Goal: Information Seeking & Learning: Find specific fact

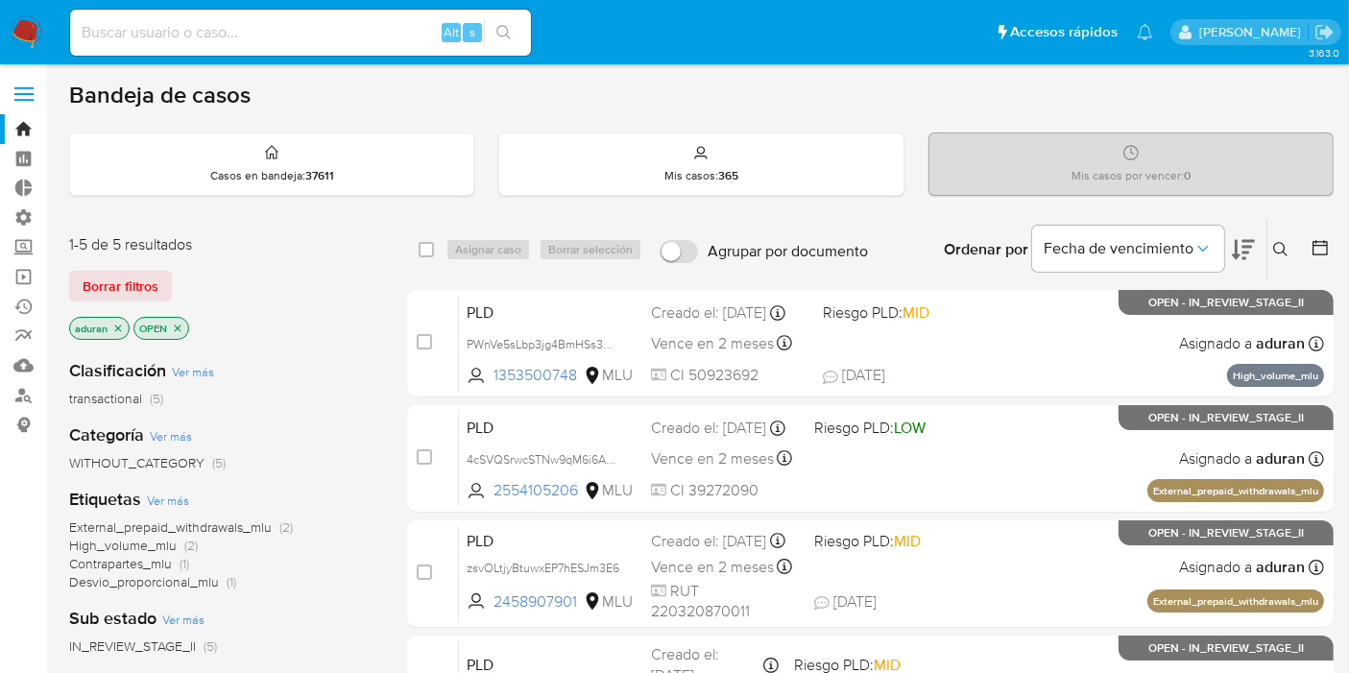
drag, startPoint x: 1284, startPoint y: 111, endPoint x: 1238, endPoint y: 110, distance: 46.1
click at [1284, 111] on div "Bandeja de casos Casos en bandeja : 37611 Mis casos : 365 Mis casos por vencer …" at bounding box center [701, 585] width 1264 height 1008
click at [229, 26] on input at bounding box center [300, 32] width 461 height 25
drag, startPoint x: 1207, startPoint y: 106, endPoint x: 985, endPoint y: 77, distance: 223.6
click at [1201, 101] on div "Bandeja de casos" at bounding box center [701, 95] width 1264 height 29
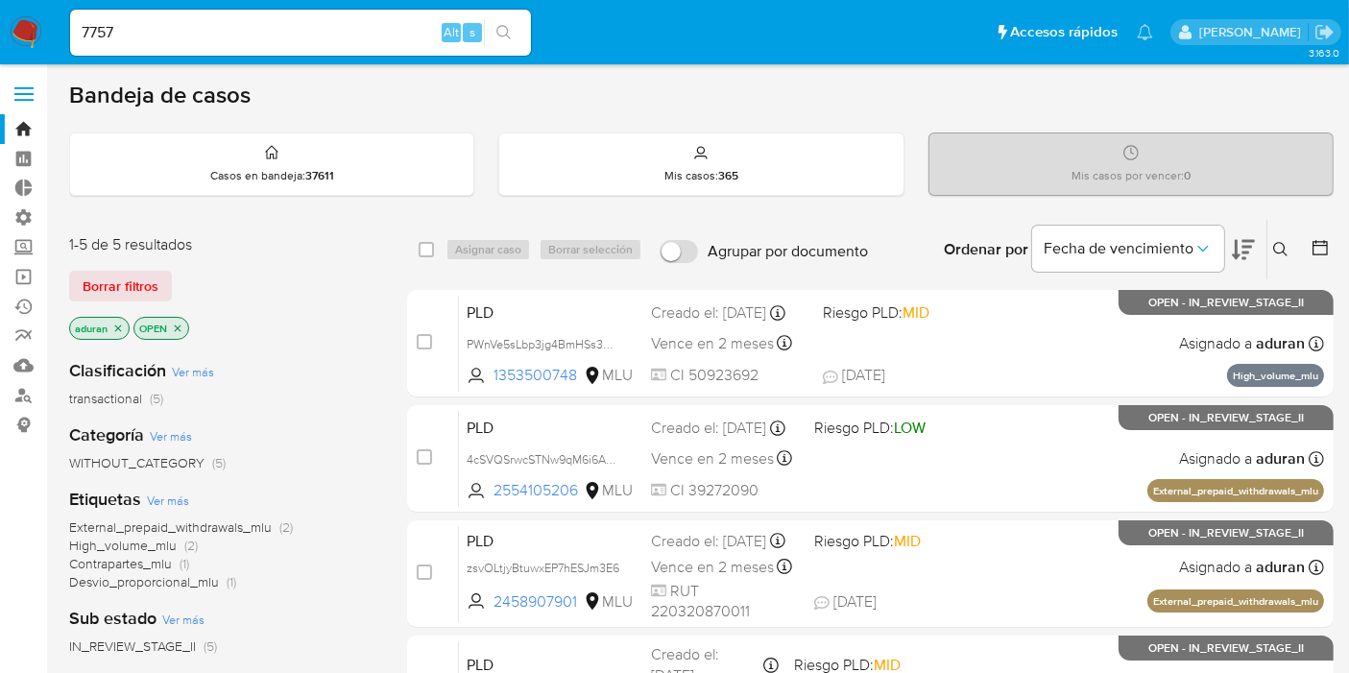
click at [206, 48] on div "7757 Alt s" at bounding box center [300, 33] width 461 height 46
click at [208, 36] on input "7757" at bounding box center [300, 32] width 461 height 25
type input "77573189"
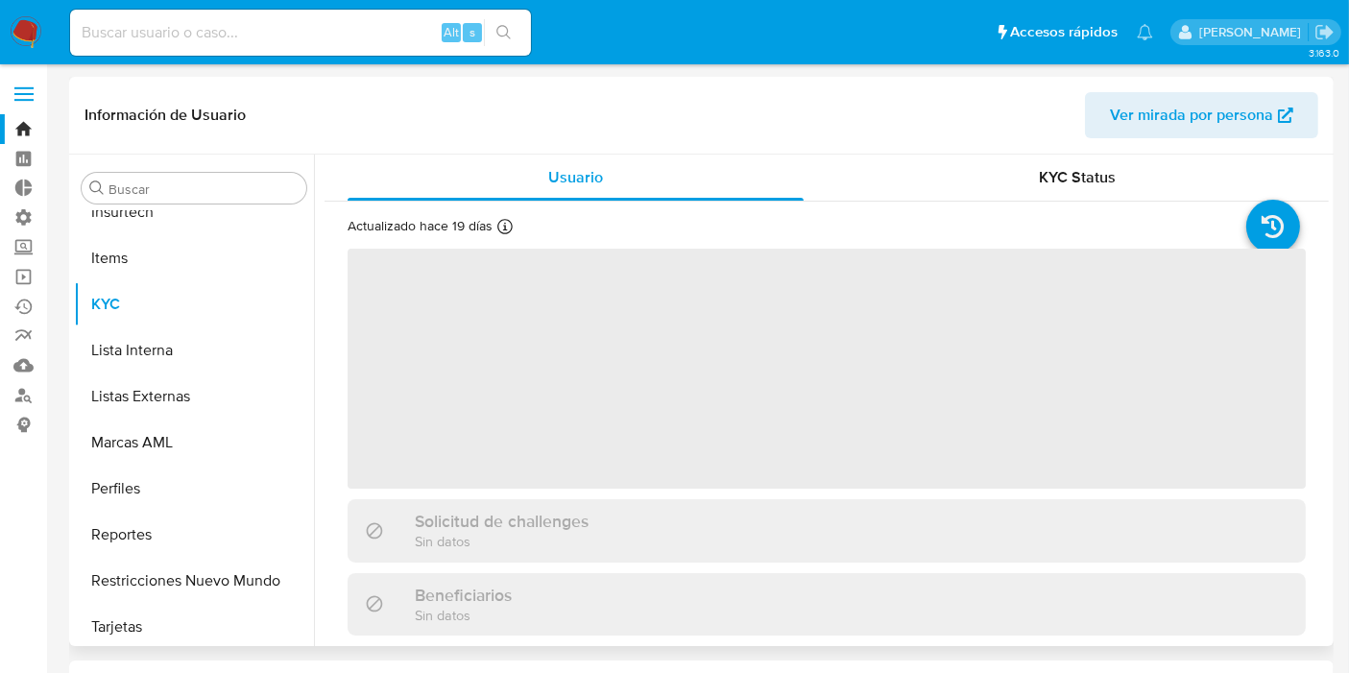
scroll to position [994, 0]
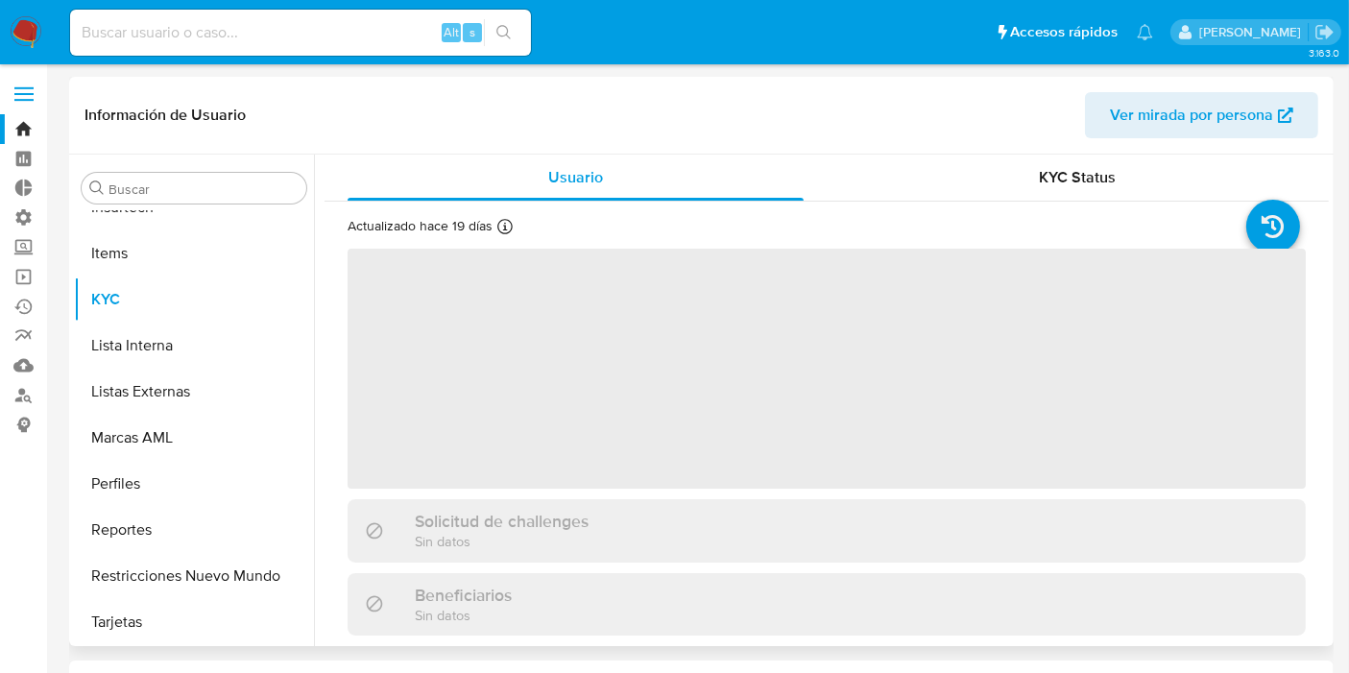
select select "10"
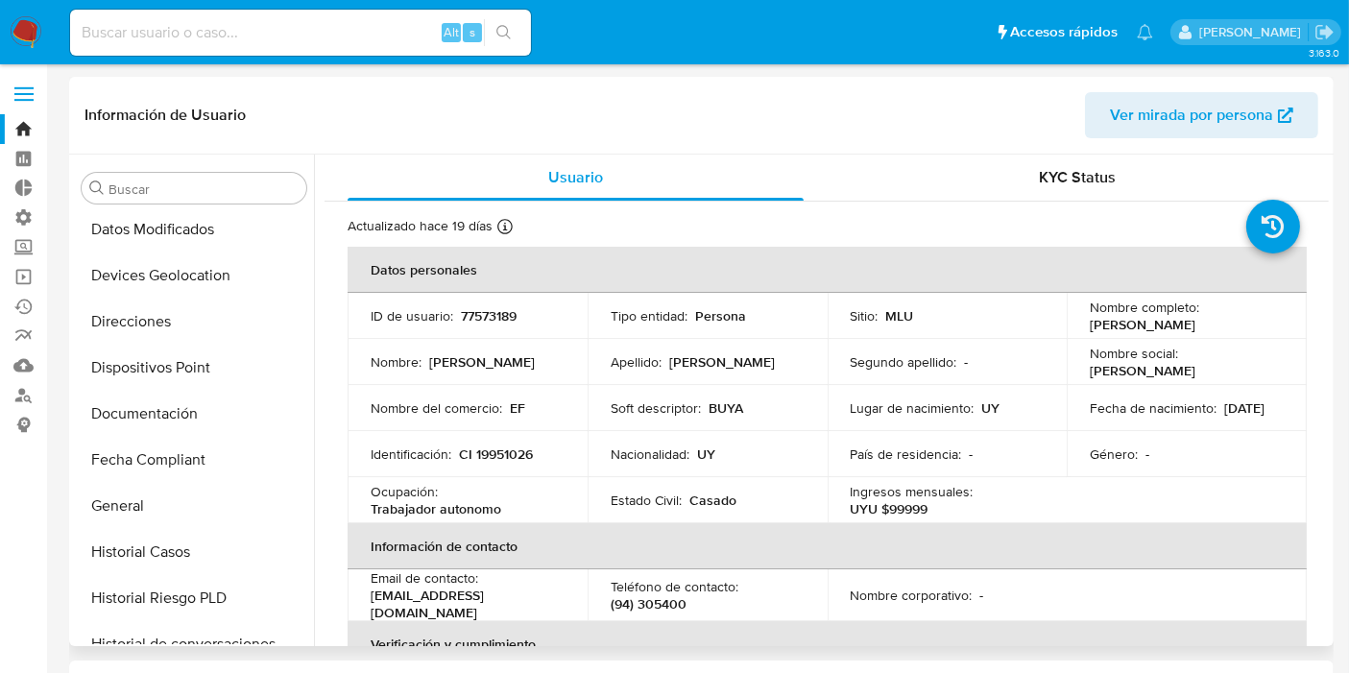
scroll to position [533, 0]
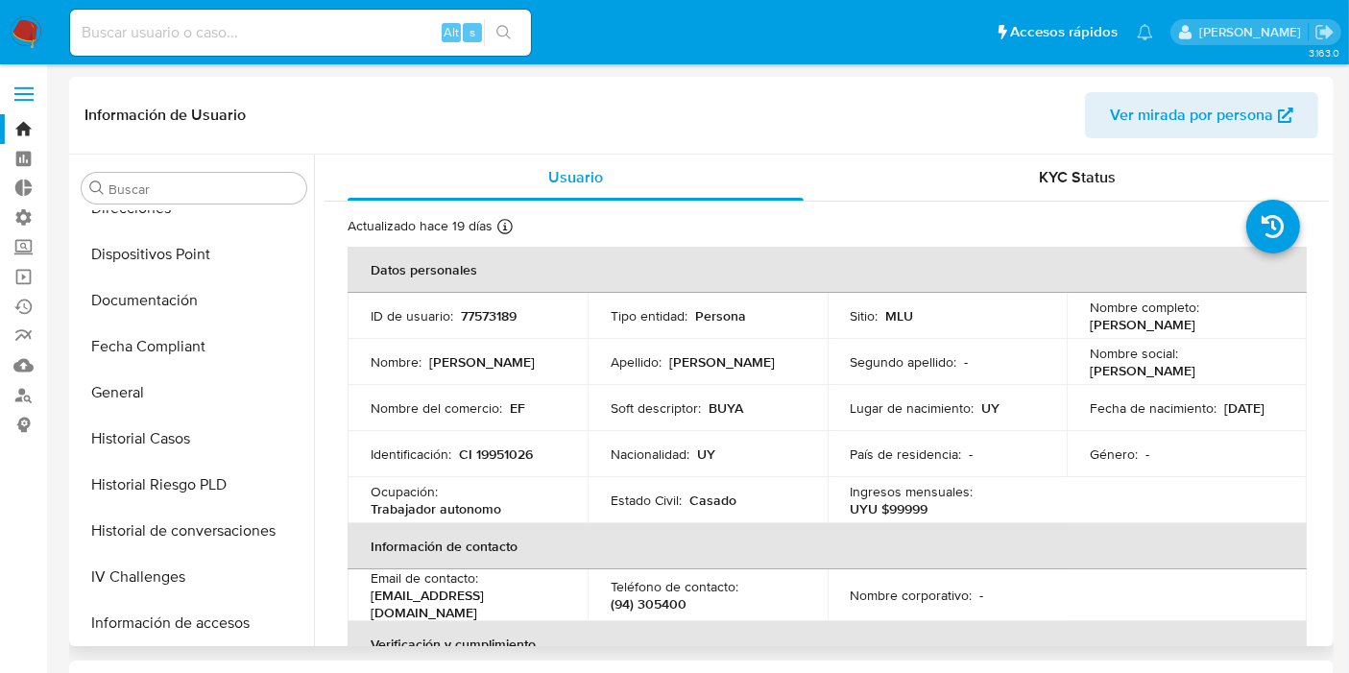
click at [1292, 408] on td "Fecha de nacimiento : [DEMOGRAPHIC_DATA]" at bounding box center [1186, 408] width 240 height 46
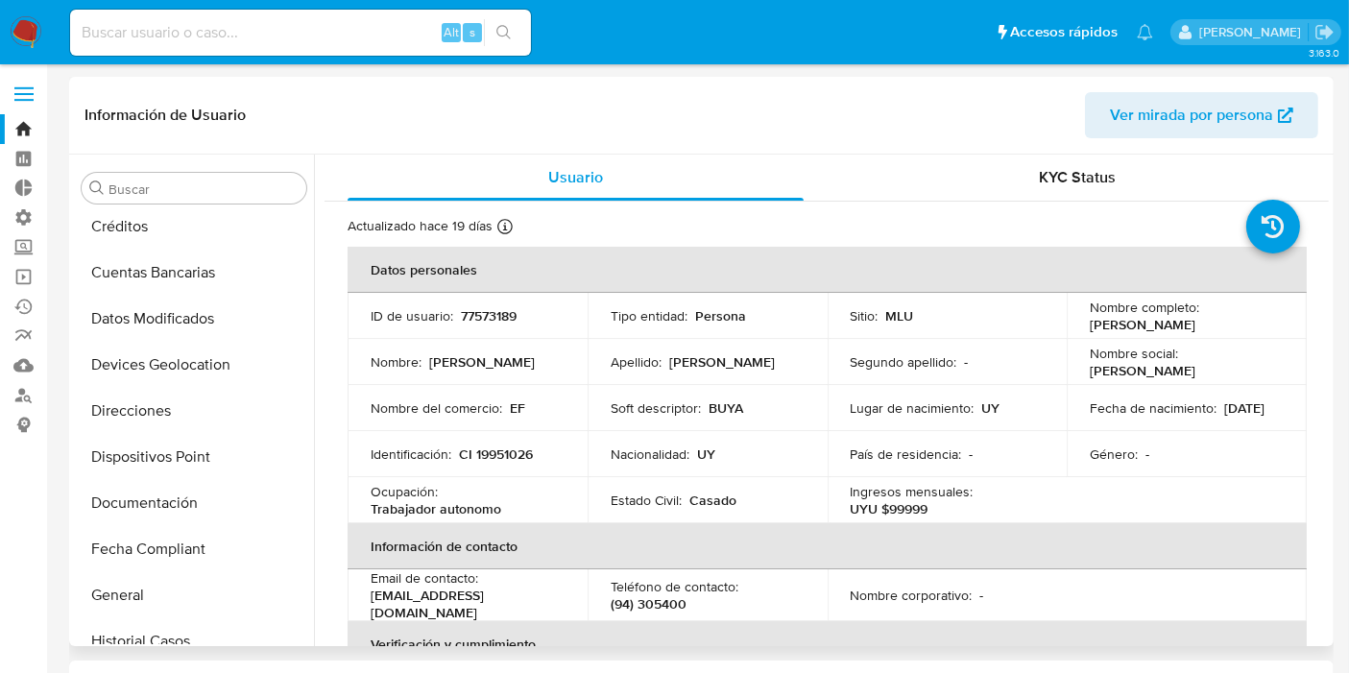
scroll to position [0, 0]
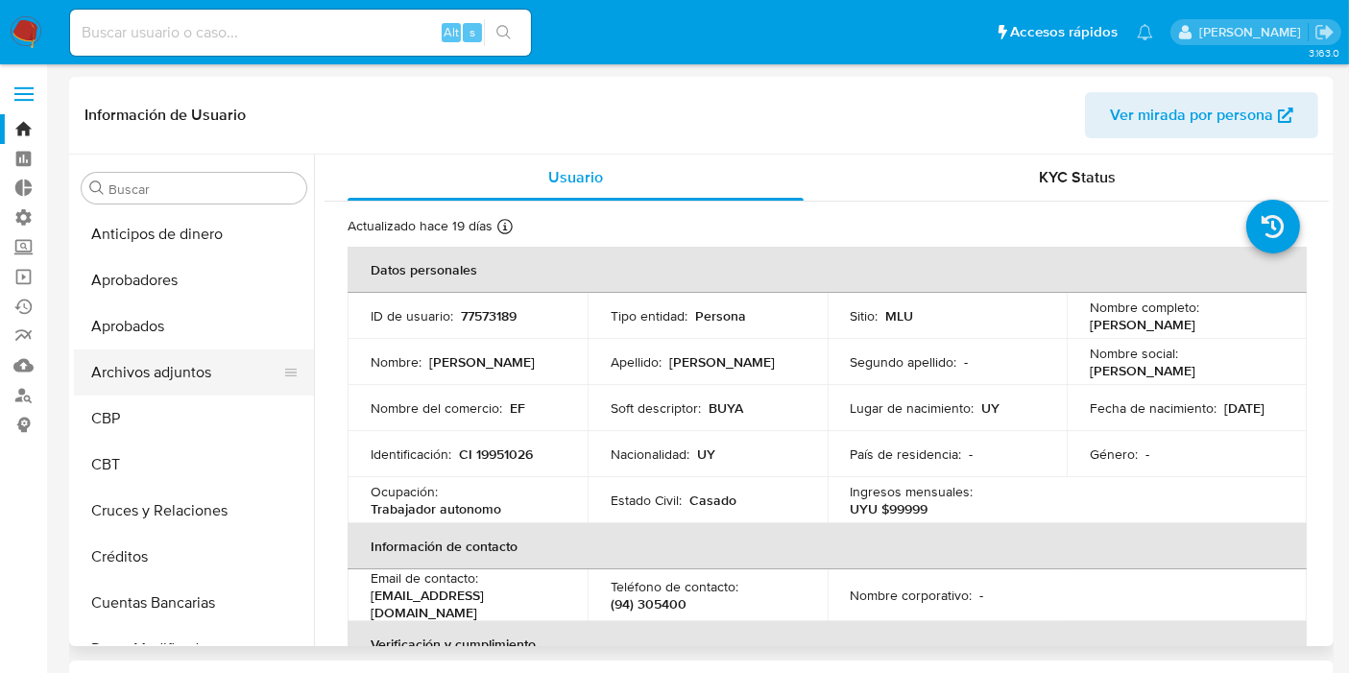
click at [156, 368] on button "Archivos adjuntos" at bounding box center [186, 372] width 225 height 46
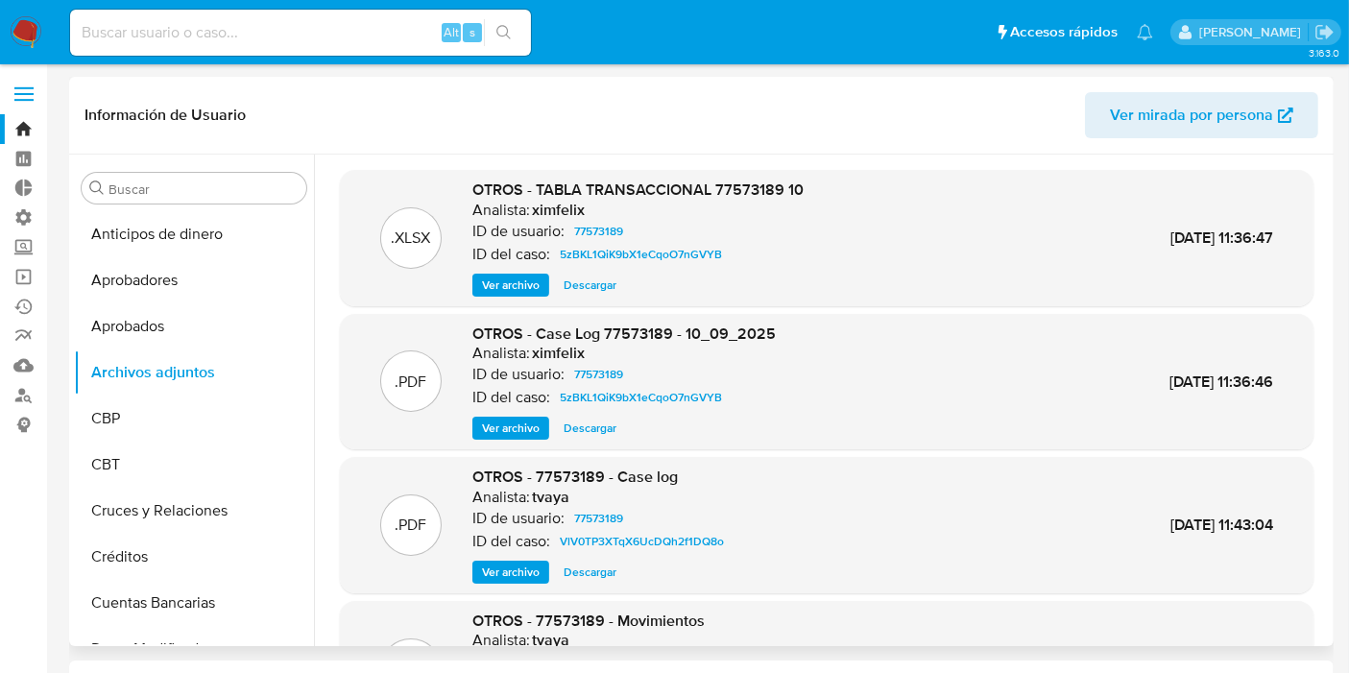
click at [597, 430] on span "Descargar" at bounding box center [589, 428] width 53 height 19
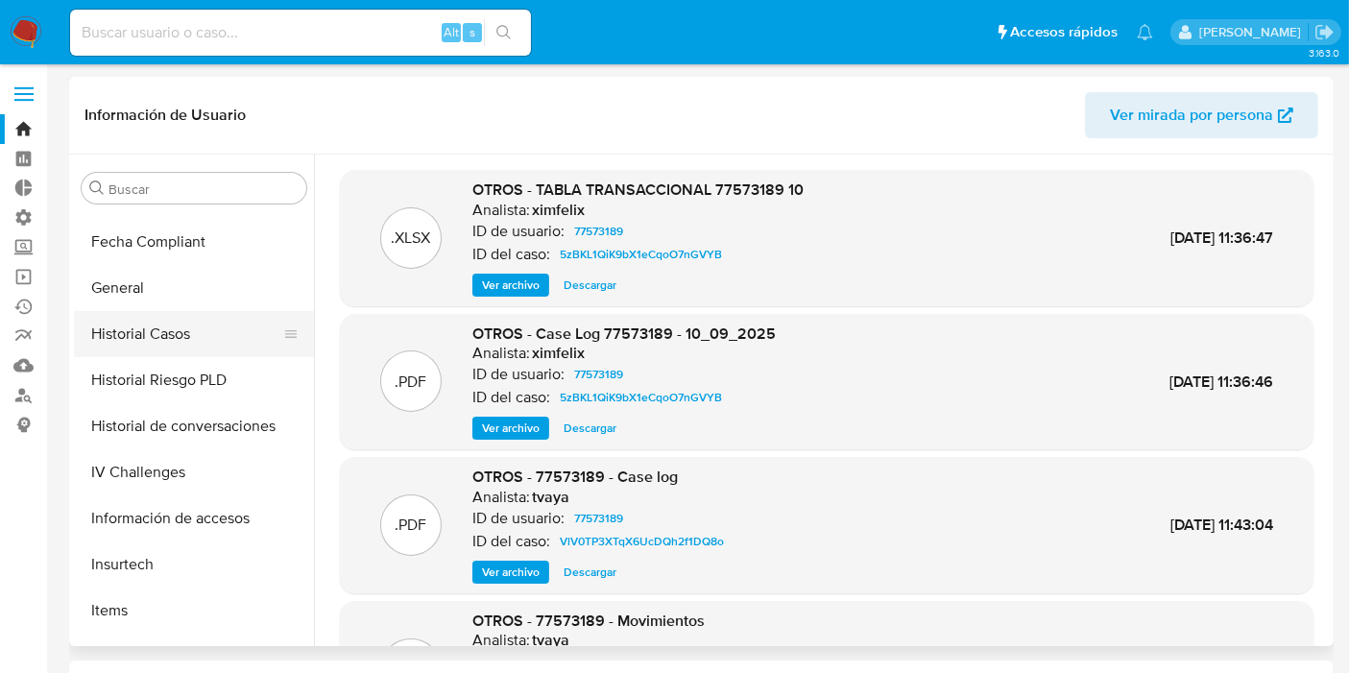
scroll to position [639, 0]
click at [133, 286] on button "General" at bounding box center [186, 286] width 225 height 46
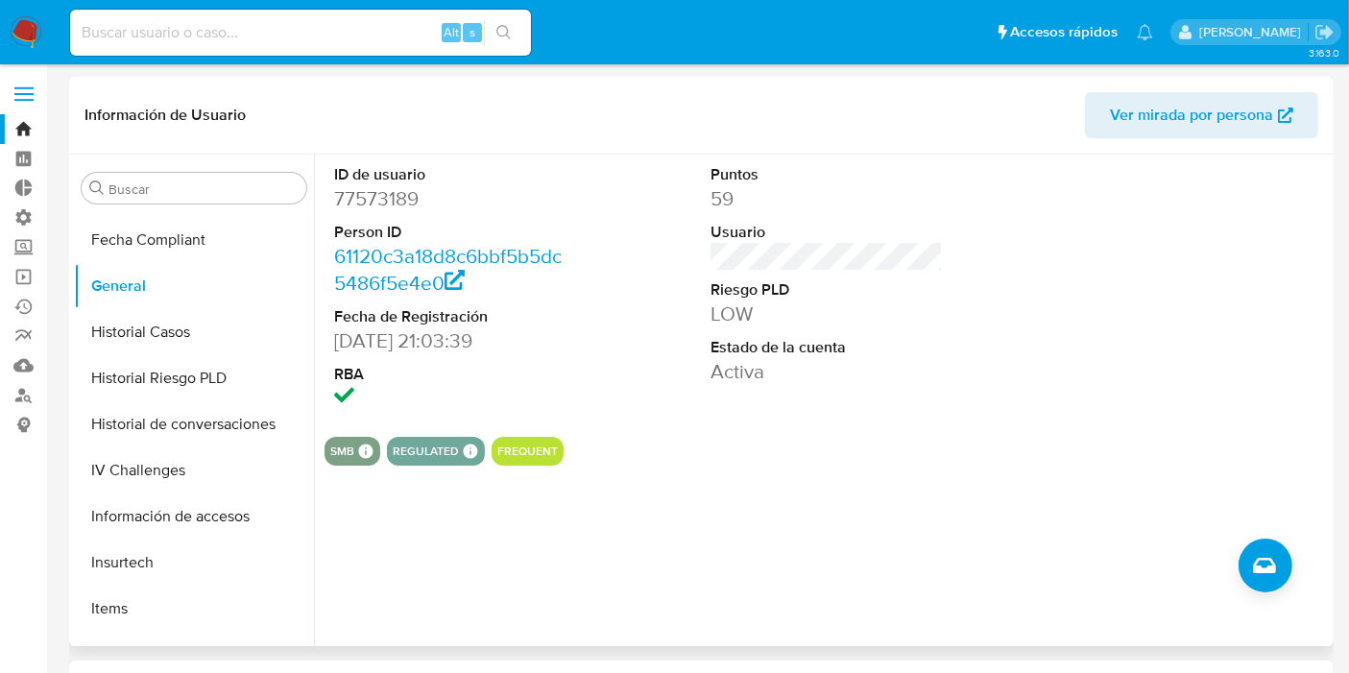
click at [1300, 289] on div at bounding box center [1203, 288] width 251 height 267
click at [238, 10] on div "Alt s" at bounding box center [300, 33] width 461 height 46
click at [233, 31] on input at bounding box center [300, 32] width 461 height 25
type input "1814367211"
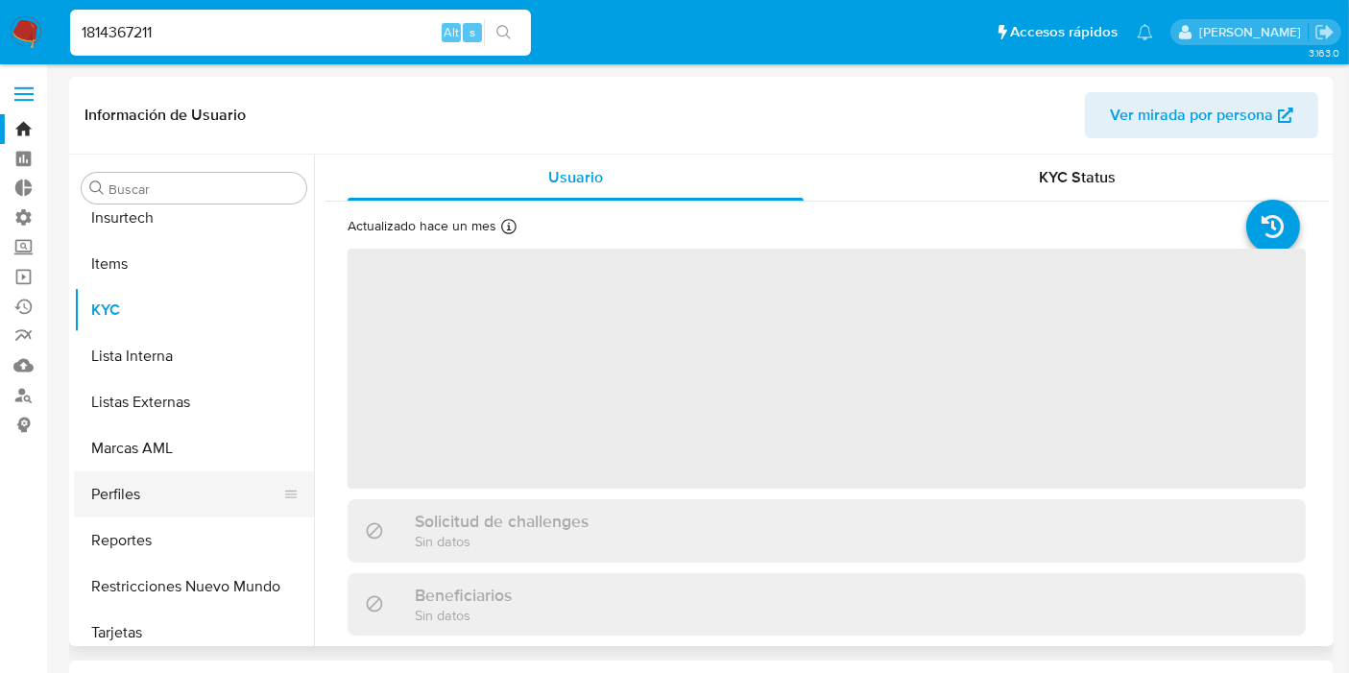
scroll to position [994, 0]
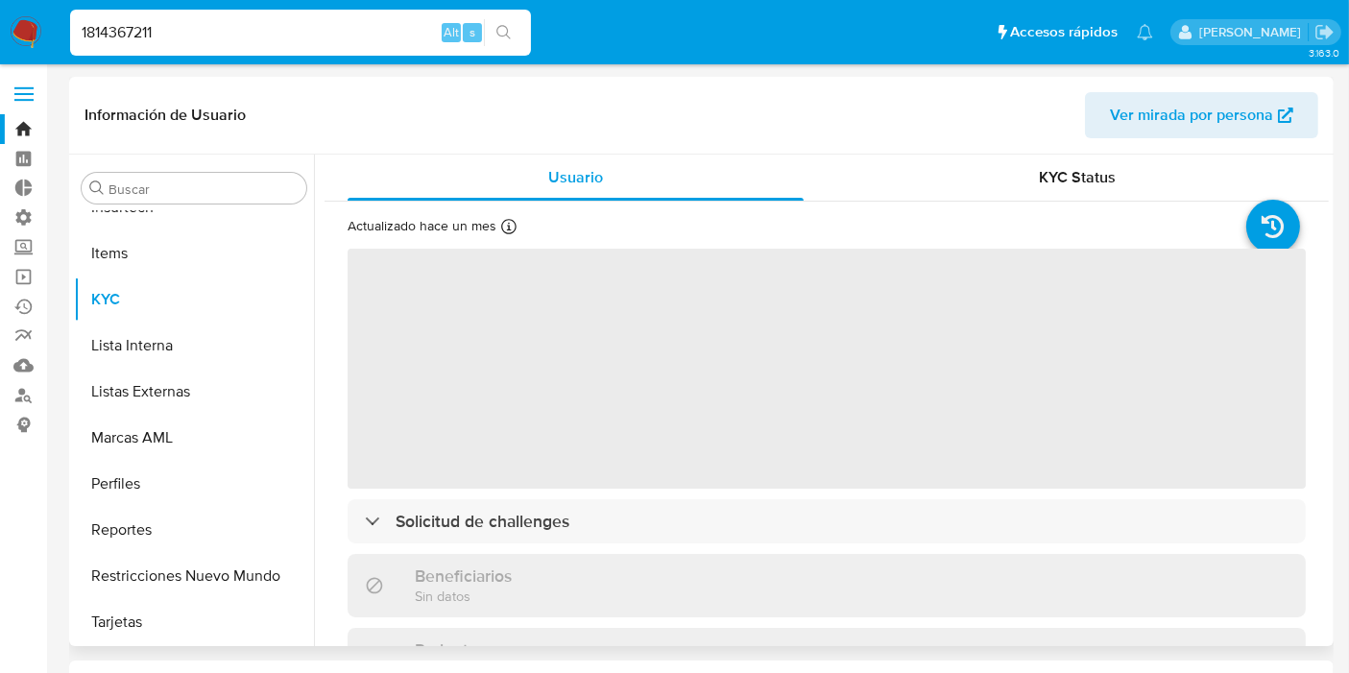
select select "10"
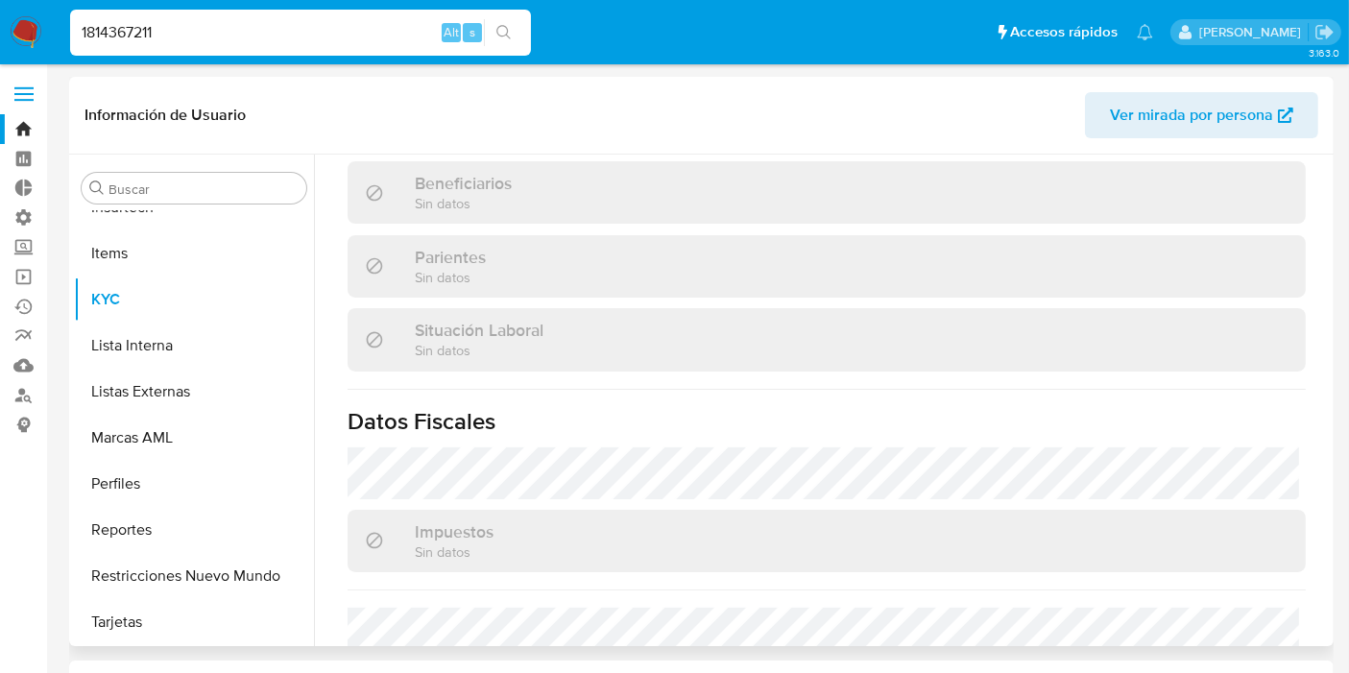
scroll to position [926, 0]
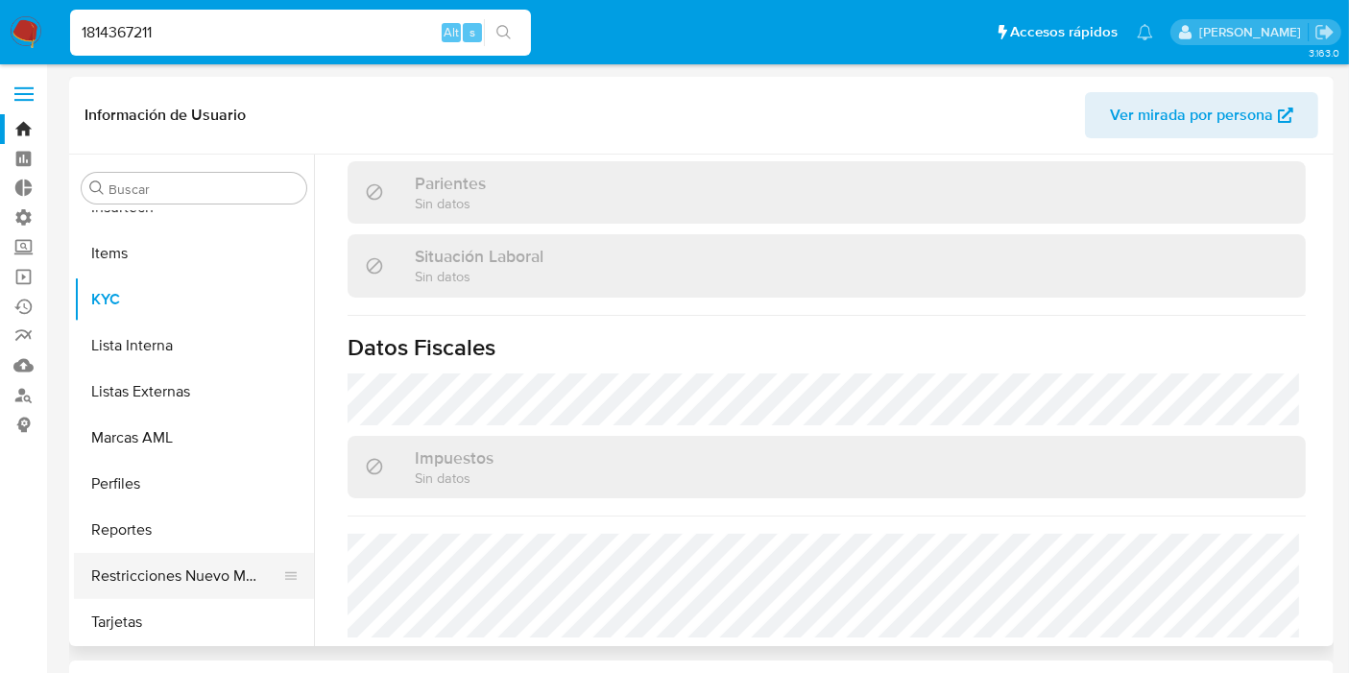
click at [156, 577] on button "Restricciones Nuevo Mundo" at bounding box center [186, 576] width 225 height 46
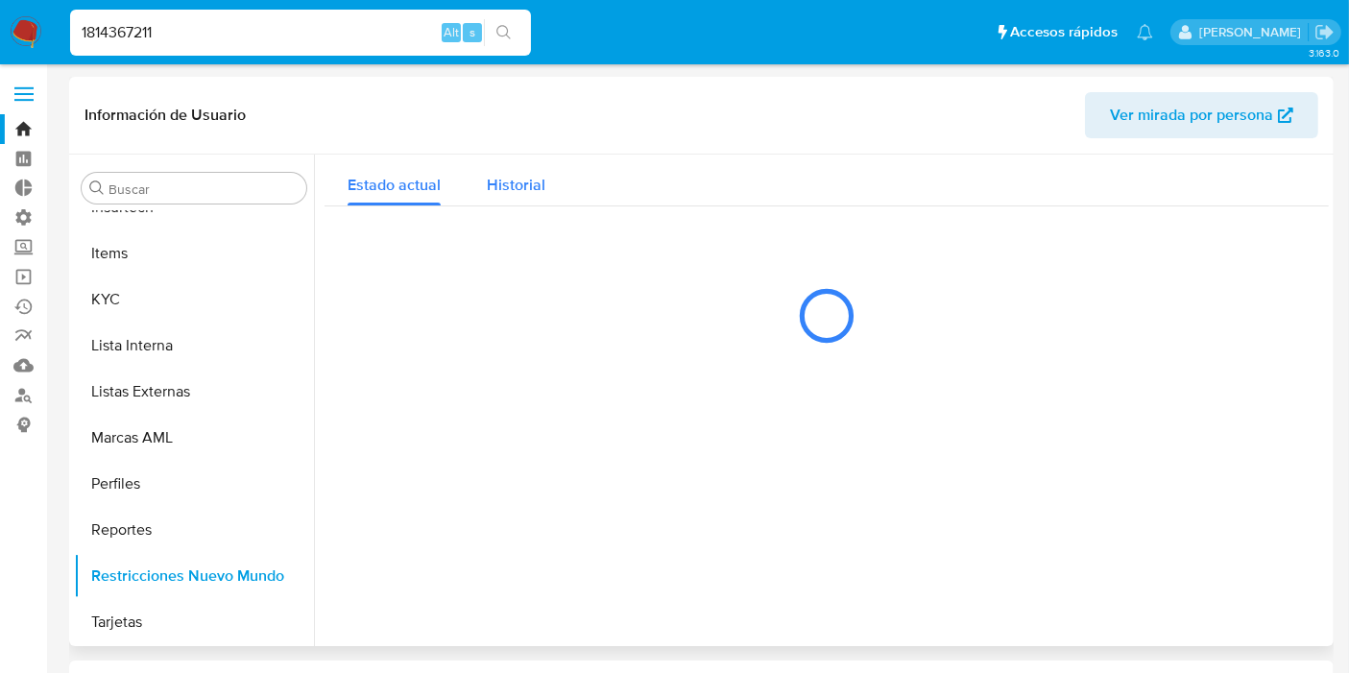
click at [528, 190] on span "Historial" at bounding box center [516, 185] width 59 height 22
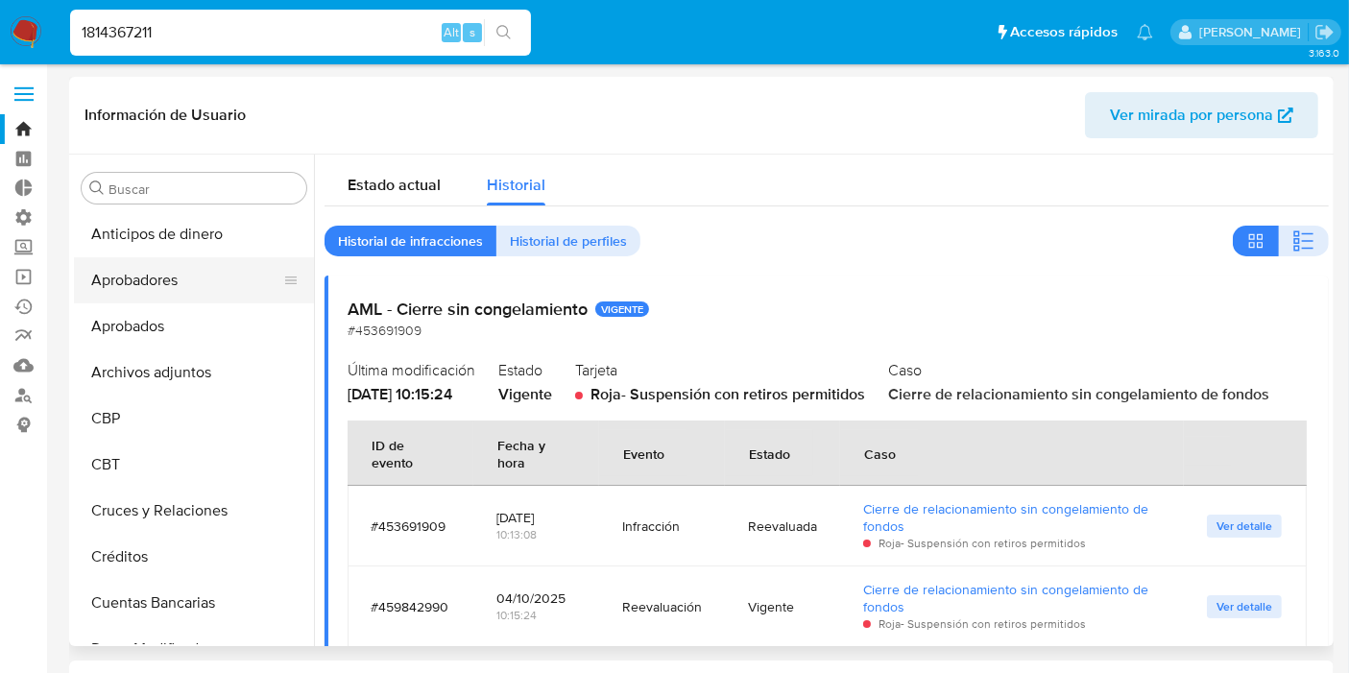
click at [170, 284] on button "Aprobadores" at bounding box center [186, 280] width 225 height 46
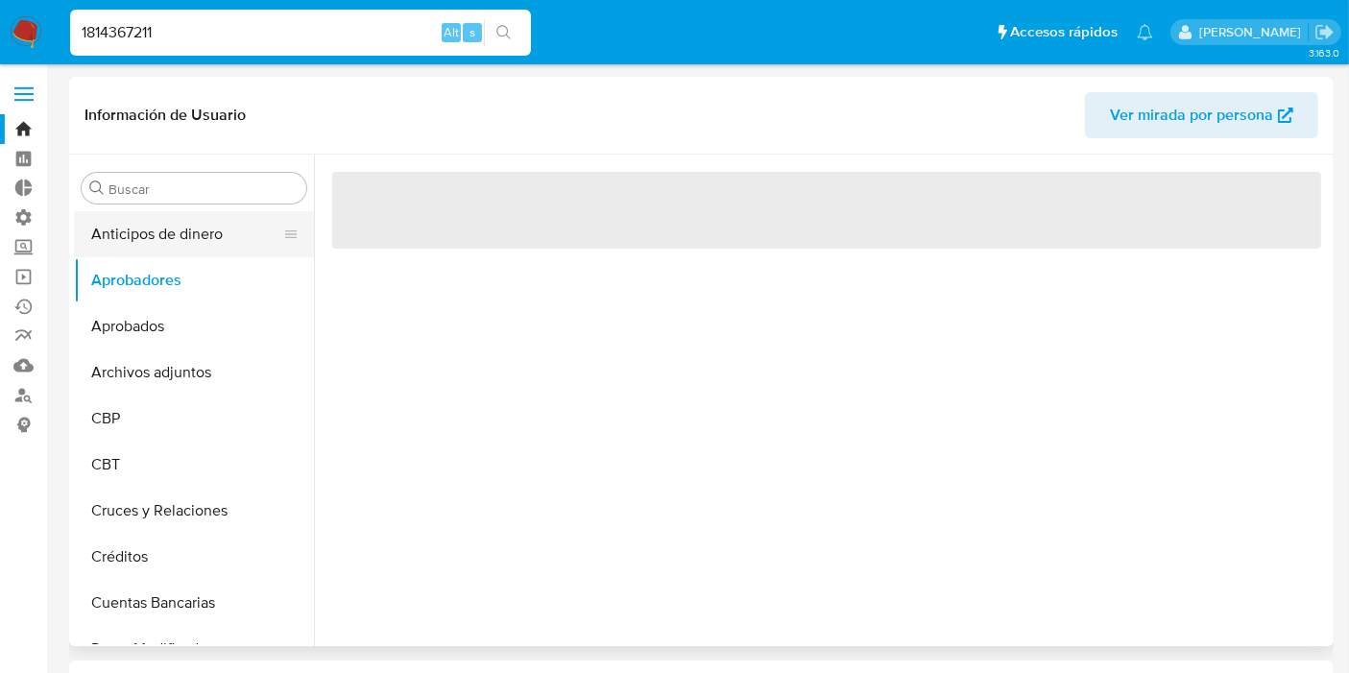
click at [187, 231] on button "Anticipos de dinero" at bounding box center [186, 234] width 225 height 46
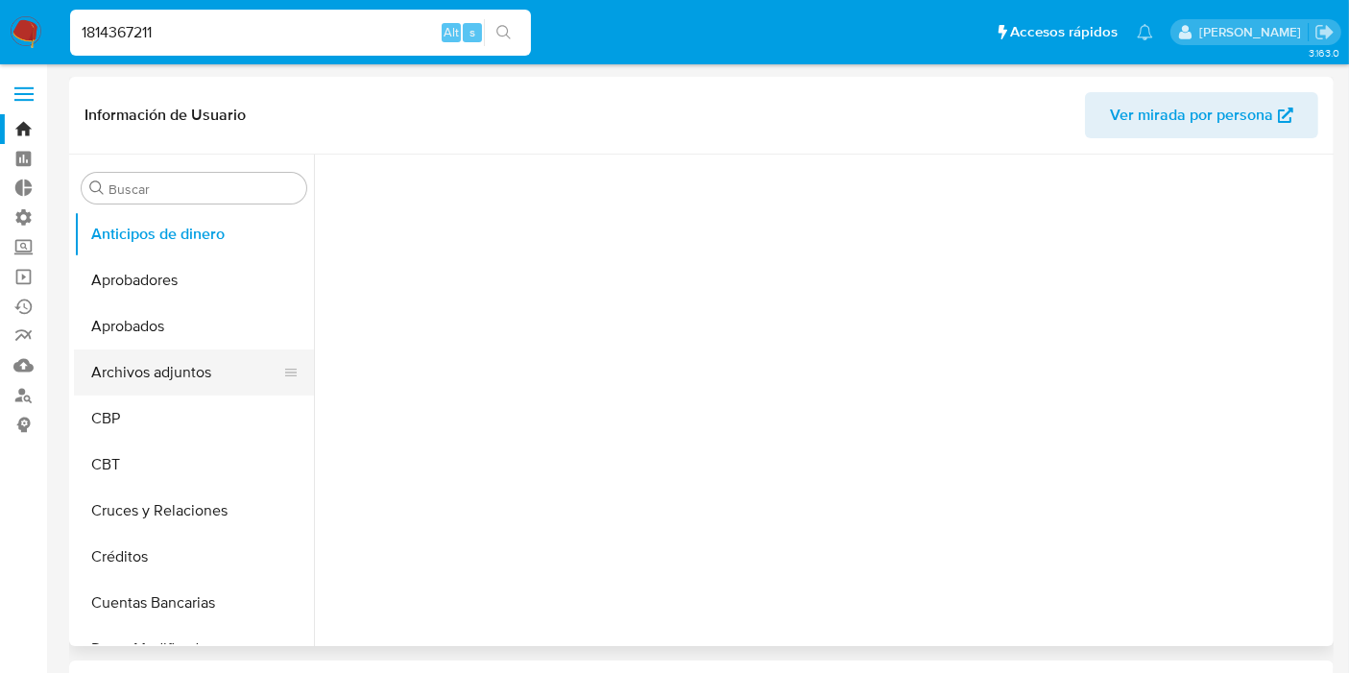
click at [175, 359] on button "Archivos adjuntos" at bounding box center [186, 372] width 225 height 46
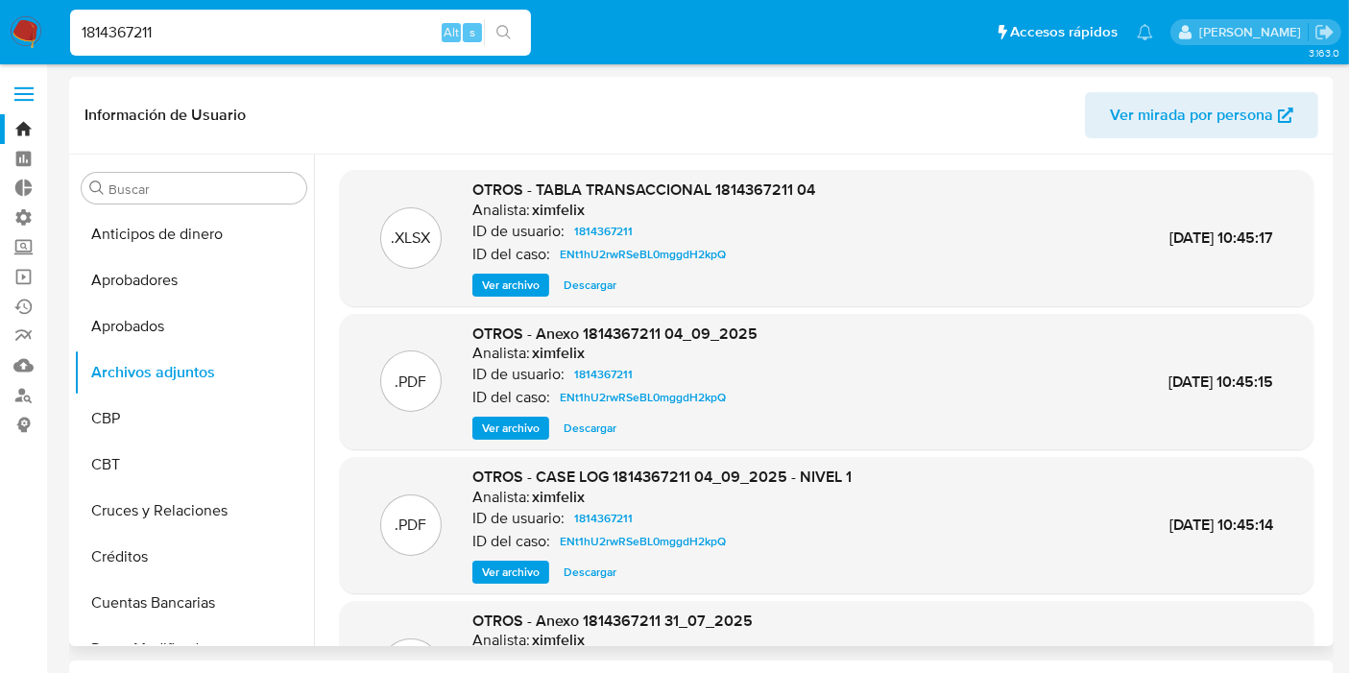
drag, startPoint x: 1290, startPoint y: 521, endPoint x: 1281, endPoint y: 516, distance: 10.7
click at [1287, 521] on div ".PDF OTROS - CASE LOG 1814367211 04_09_2025 - NIVEL 1 Analista: ximfelix ID de …" at bounding box center [826, 525] width 954 height 117
click at [579, 574] on span "Descargar" at bounding box center [589, 572] width 53 height 19
click at [517, 425] on span "Ver archivo" at bounding box center [511, 428] width 58 height 19
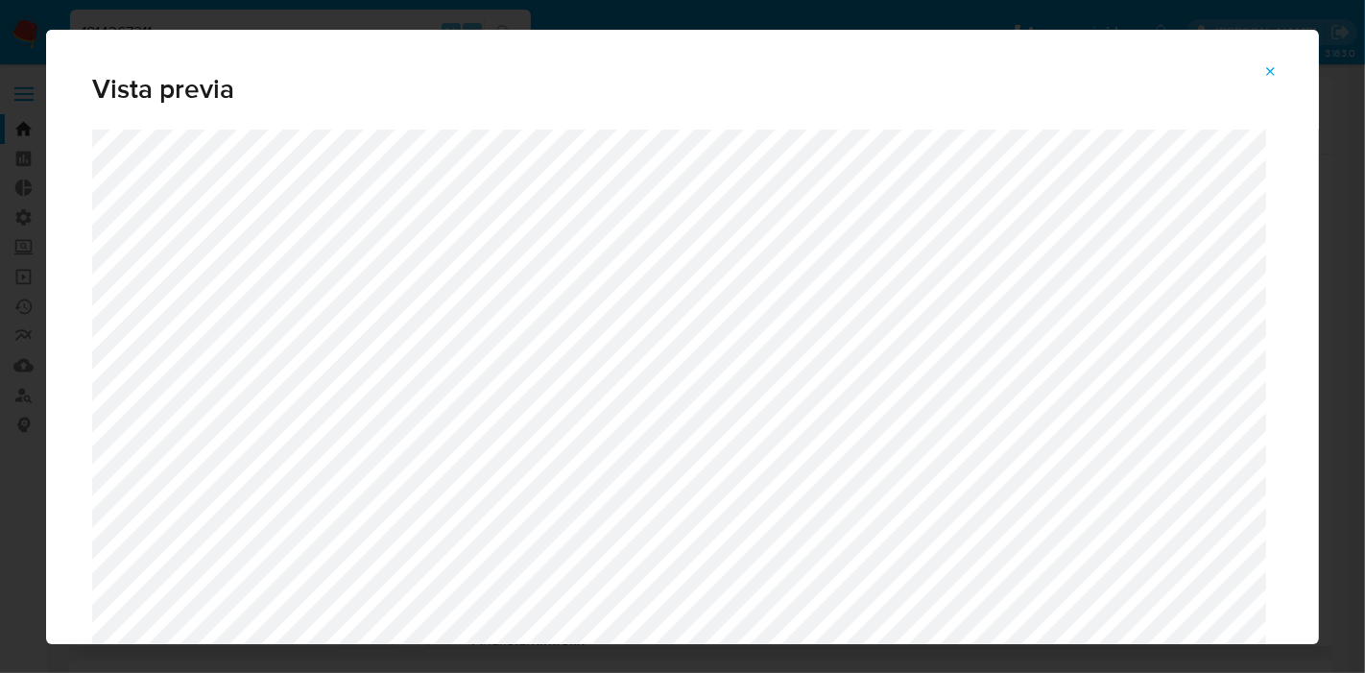
click at [1276, 552] on div "Attachment preview" at bounding box center [682, 437] width 1273 height 614
click at [1269, 72] on icon "Attachment preview" at bounding box center [1271, 71] width 9 height 9
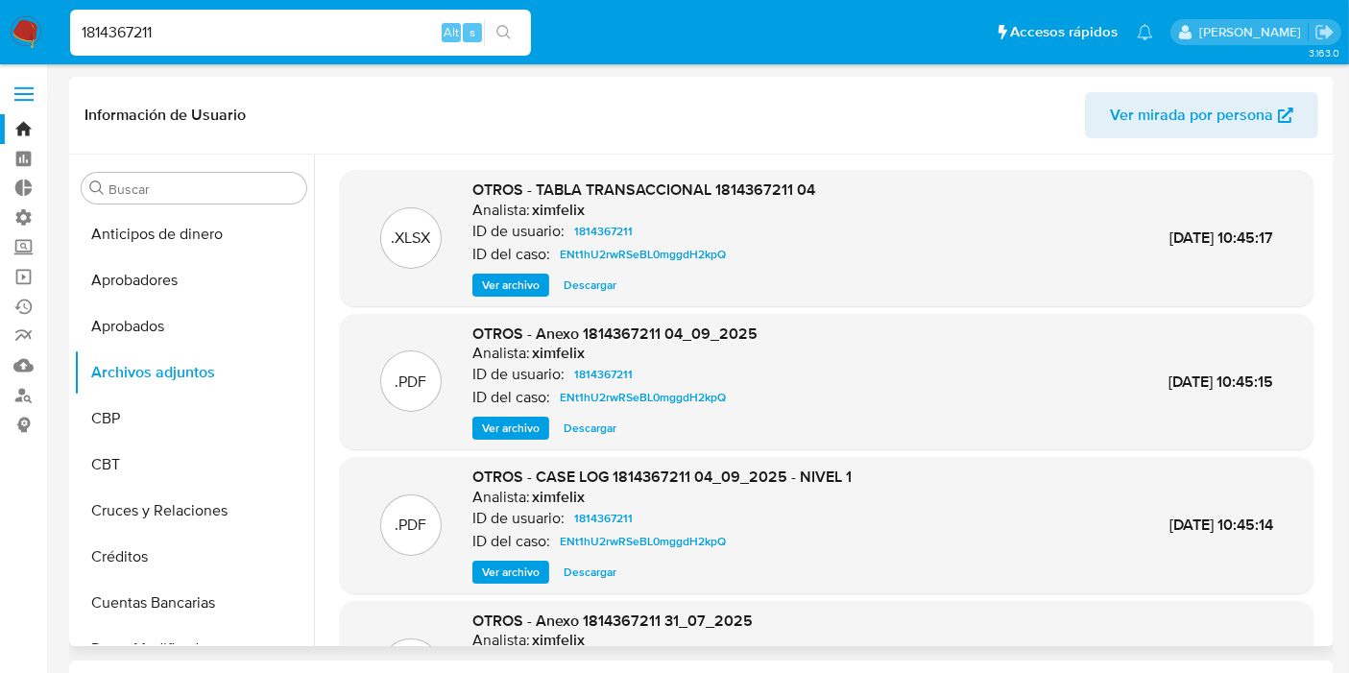
click at [1301, 487] on div ".PDF OTROS - CASE LOG 1814367211 04_09_2025 - NIVEL 1 Analista: ximfelix ID de …" at bounding box center [826, 525] width 973 height 136
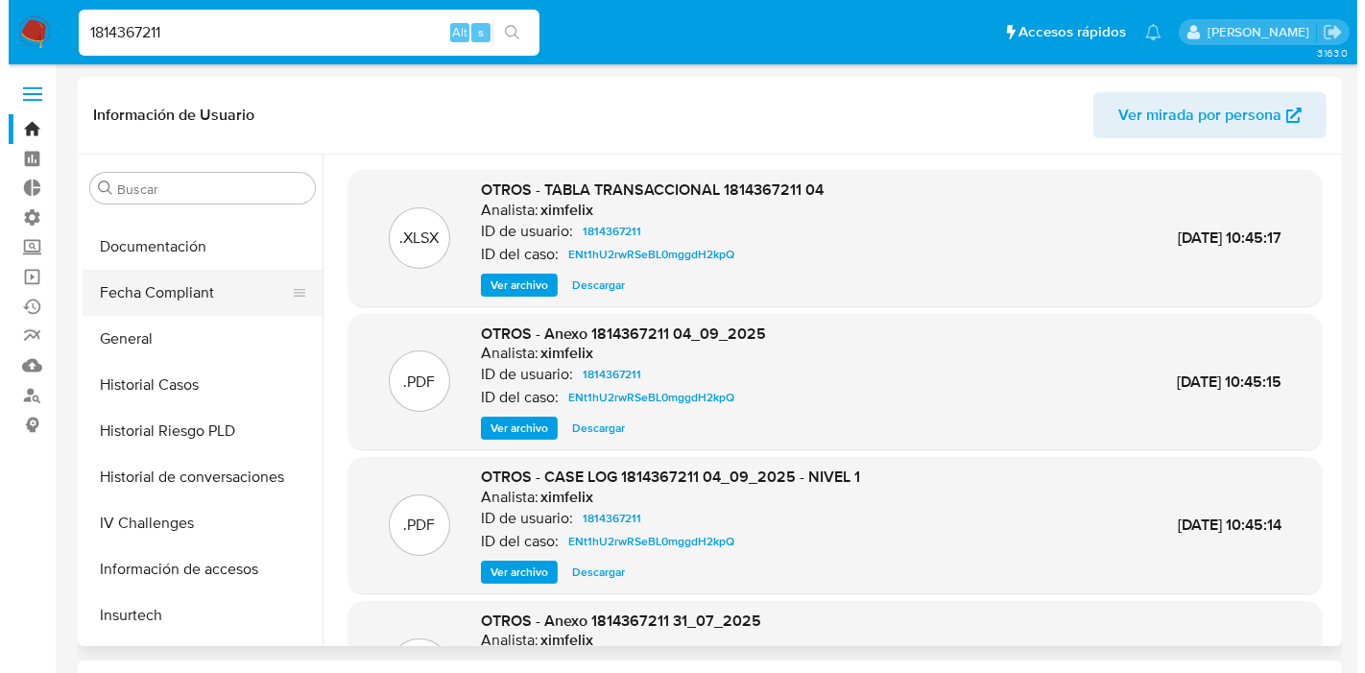
scroll to position [746, 0]
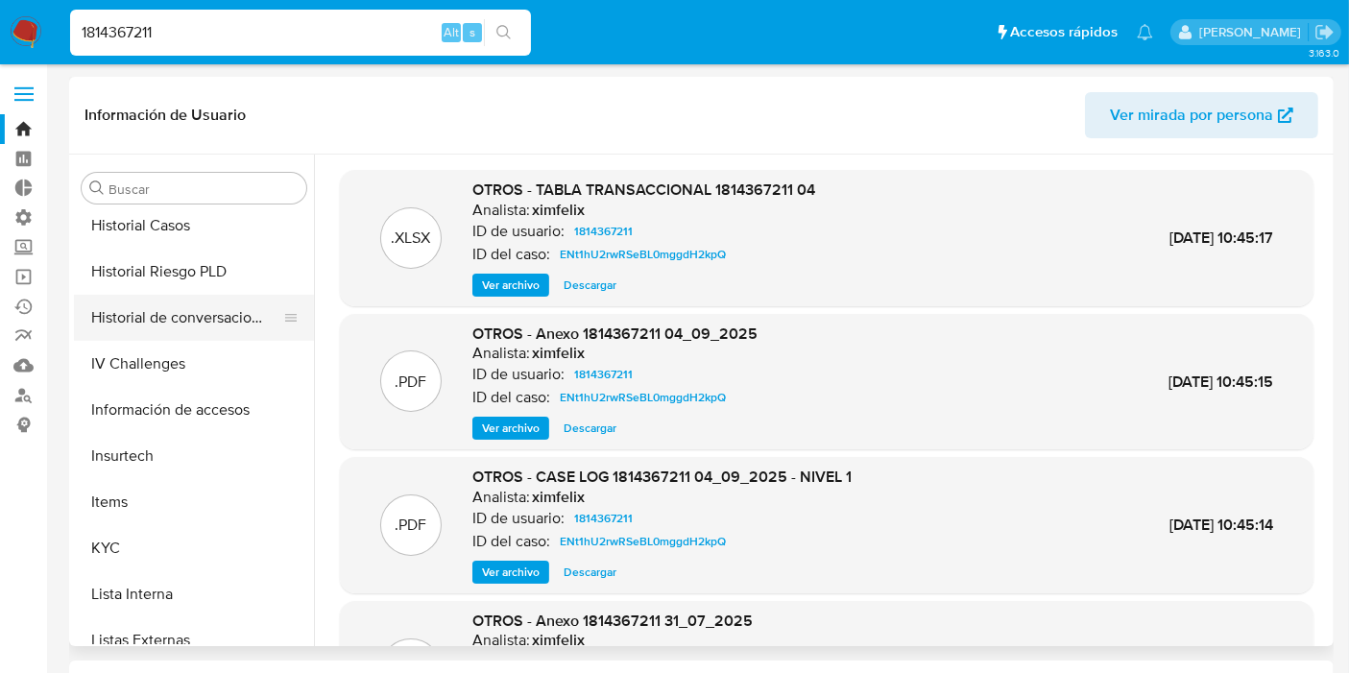
click at [219, 315] on button "Historial de conversaciones" at bounding box center [186, 318] width 225 height 46
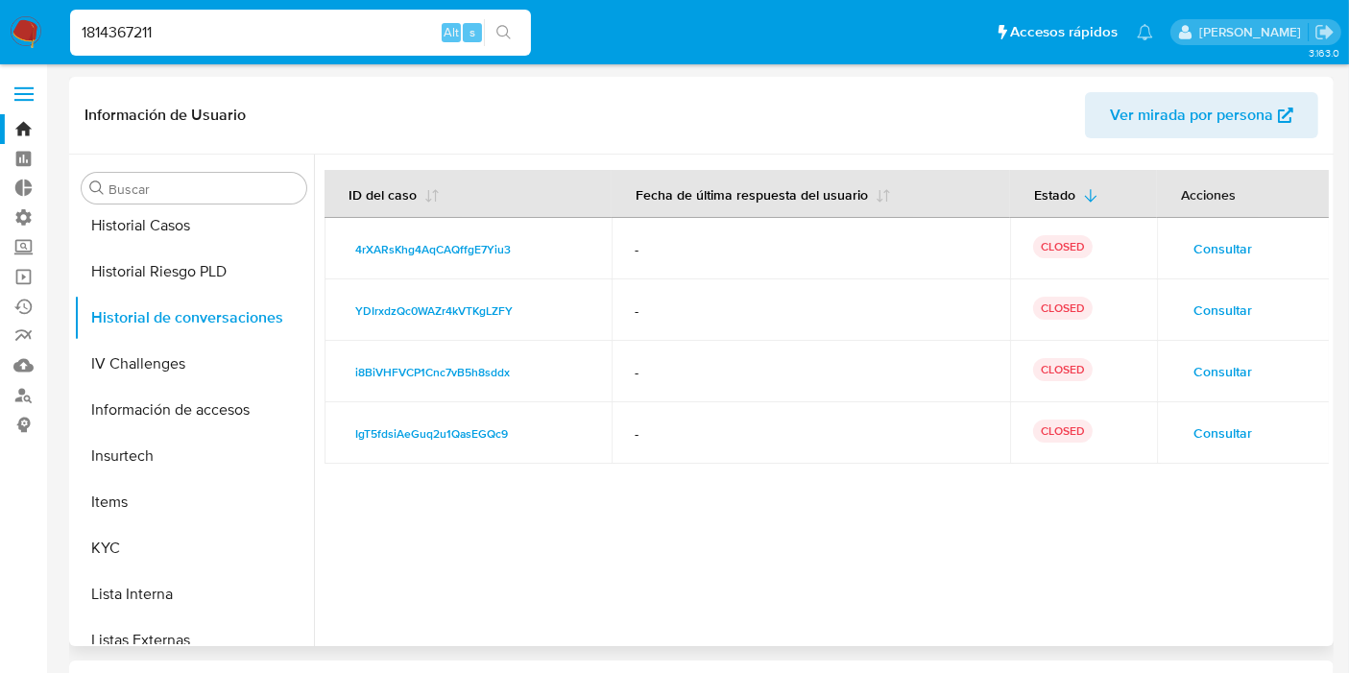
click at [1232, 434] on span "Consultar" at bounding box center [1222, 432] width 59 height 27
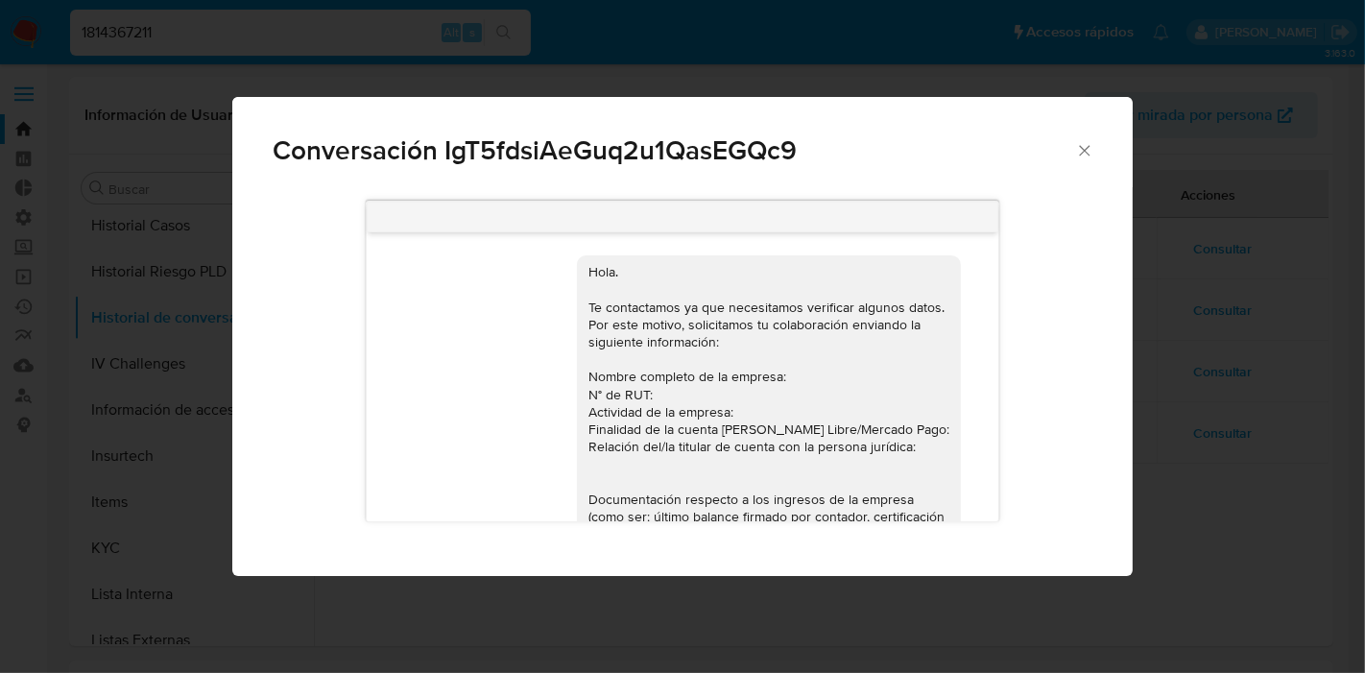
scroll to position [734, 0]
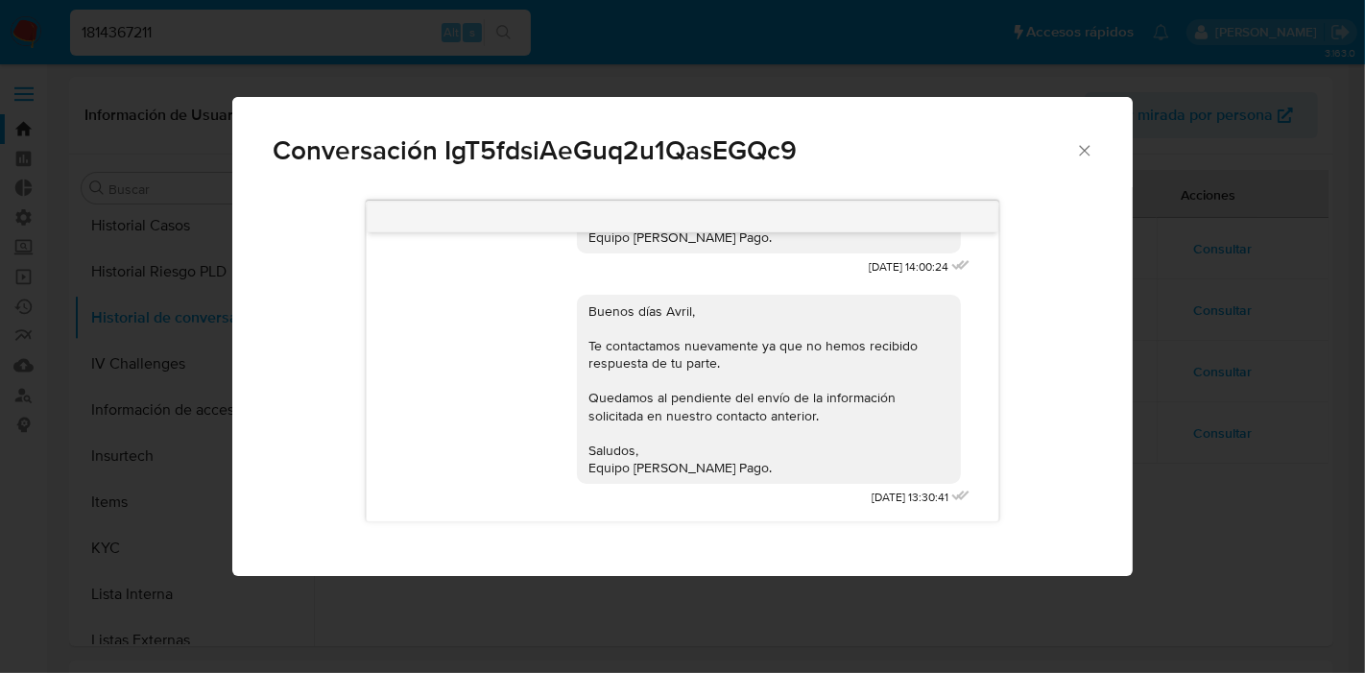
click at [1094, 137] on div "Conversación IgT5fdsiAeGuq2u1QasEGQc9" at bounding box center [681, 142] width 899 height 91
click at [1090, 142] on icon "Cerrar" at bounding box center [1084, 150] width 19 height 19
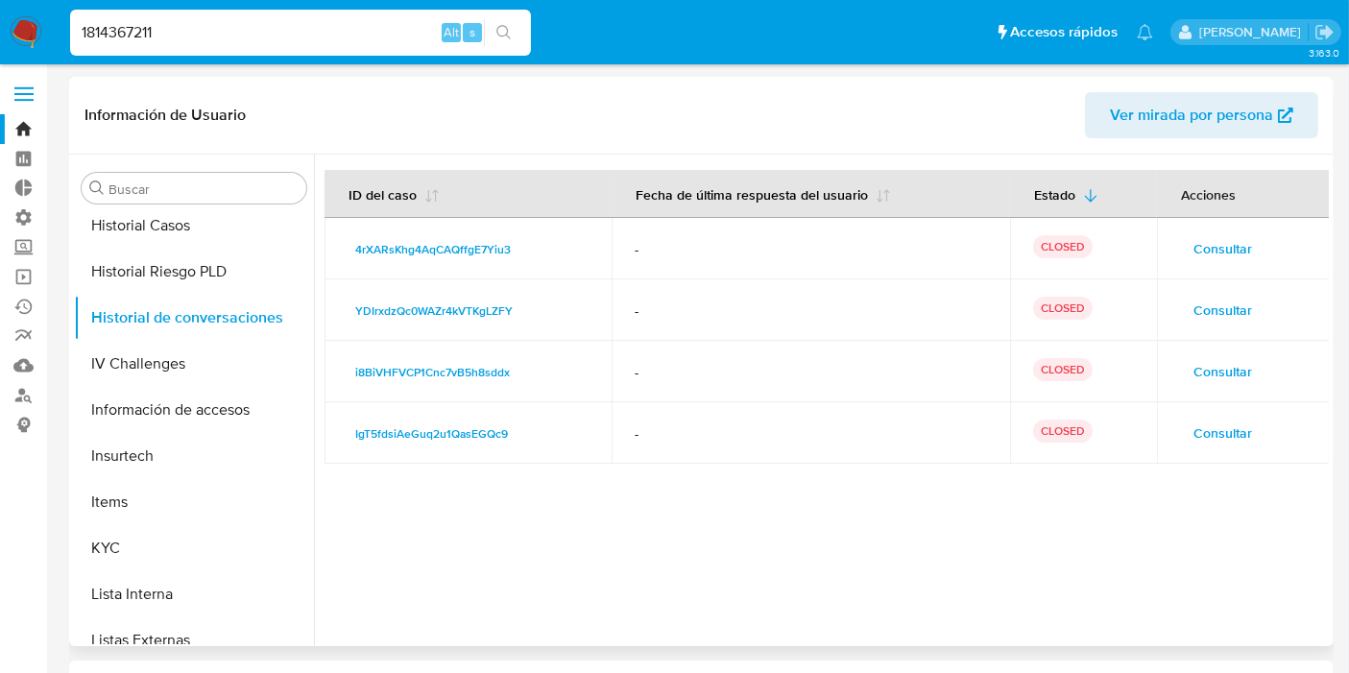
click at [1272, 482] on div at bounding box center [821, 400] width 1015 height 491
click at [1209, 362] on span "Consultar" at bounding box center [1222, 371] width 59 height 27
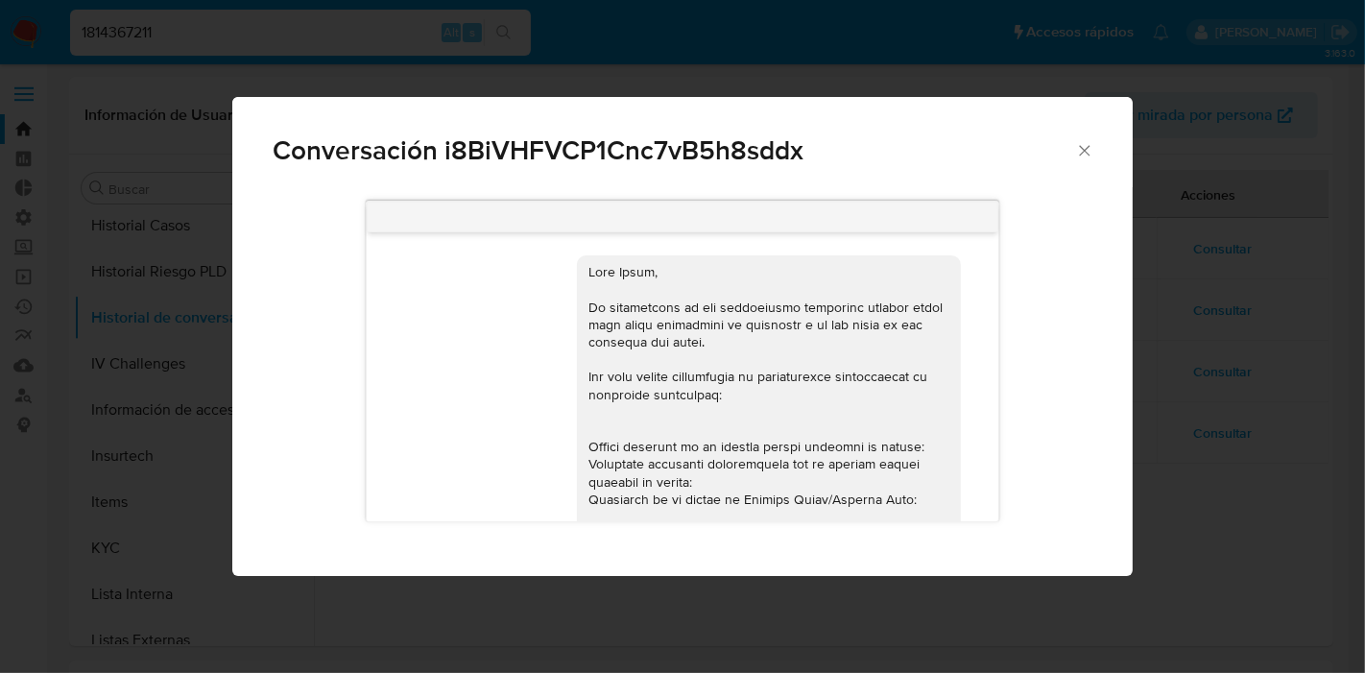
scroll to position [611, 0]
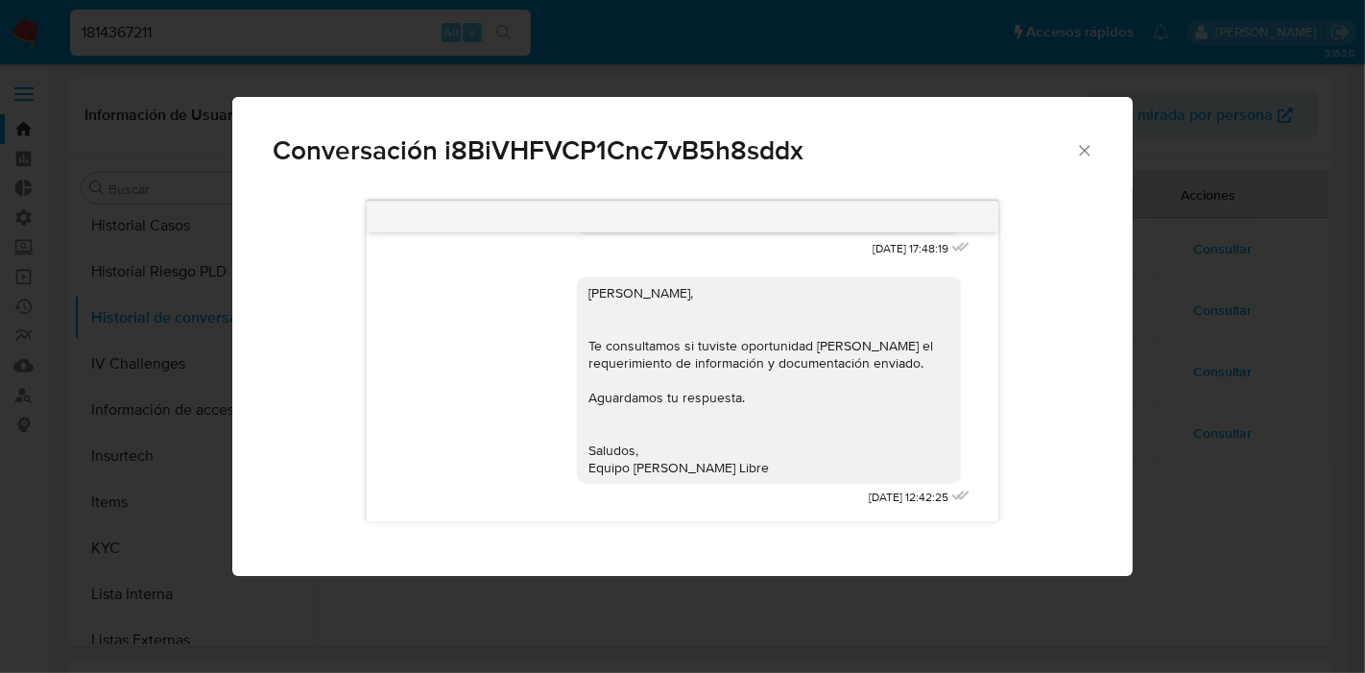
click at [1248, 484] on div "Conversación i8BiVHFVCP1Cnc7vB5h8sddx [DATE] 17:48:19 [PERSON_NAME], Te consult…" at bounding box center [682, 336] width 1365 height 673
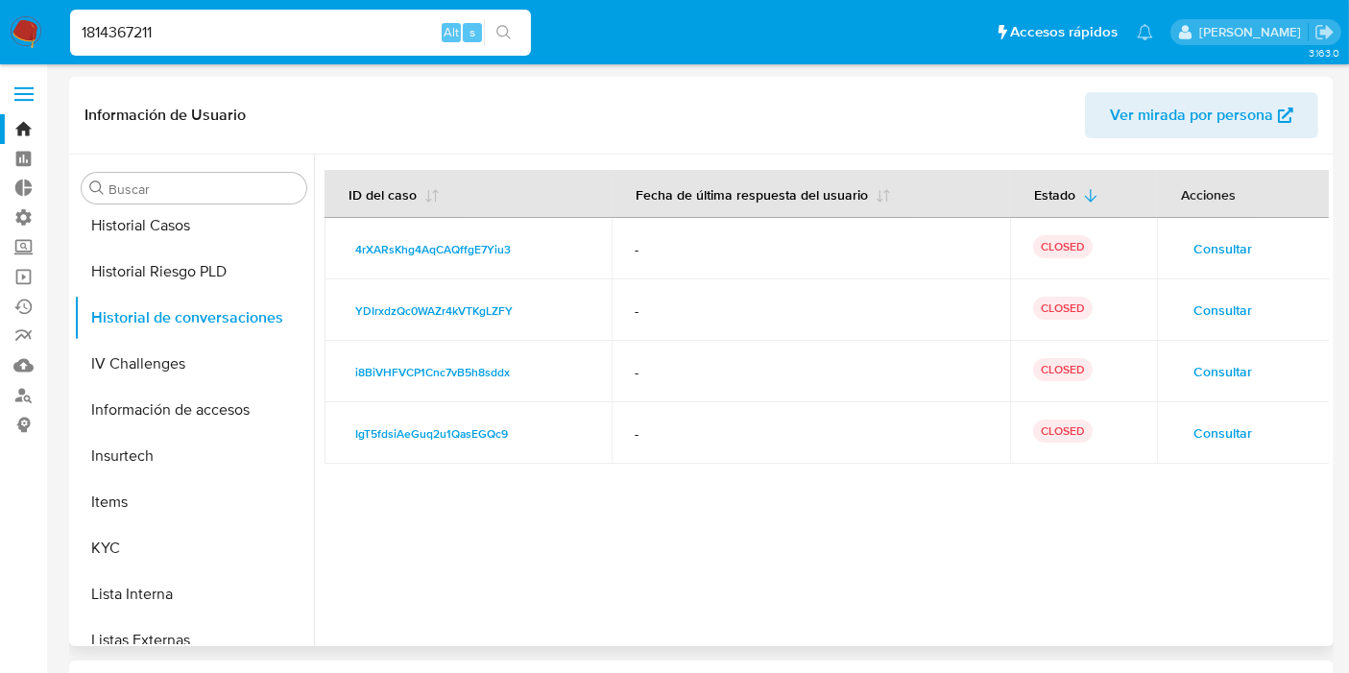
click at [1217, 320] on span "Consultar" at bounding box center [1222, 310] width 59 height 27
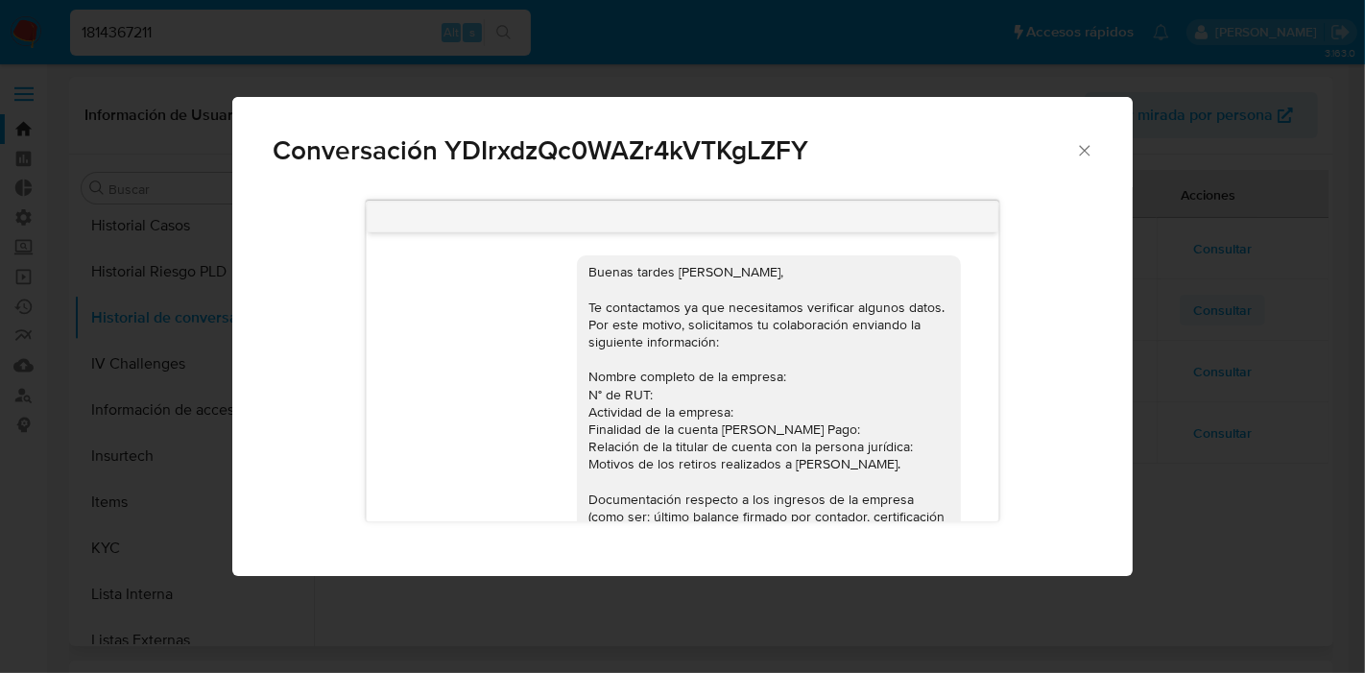
scroll to position [1069, 0]
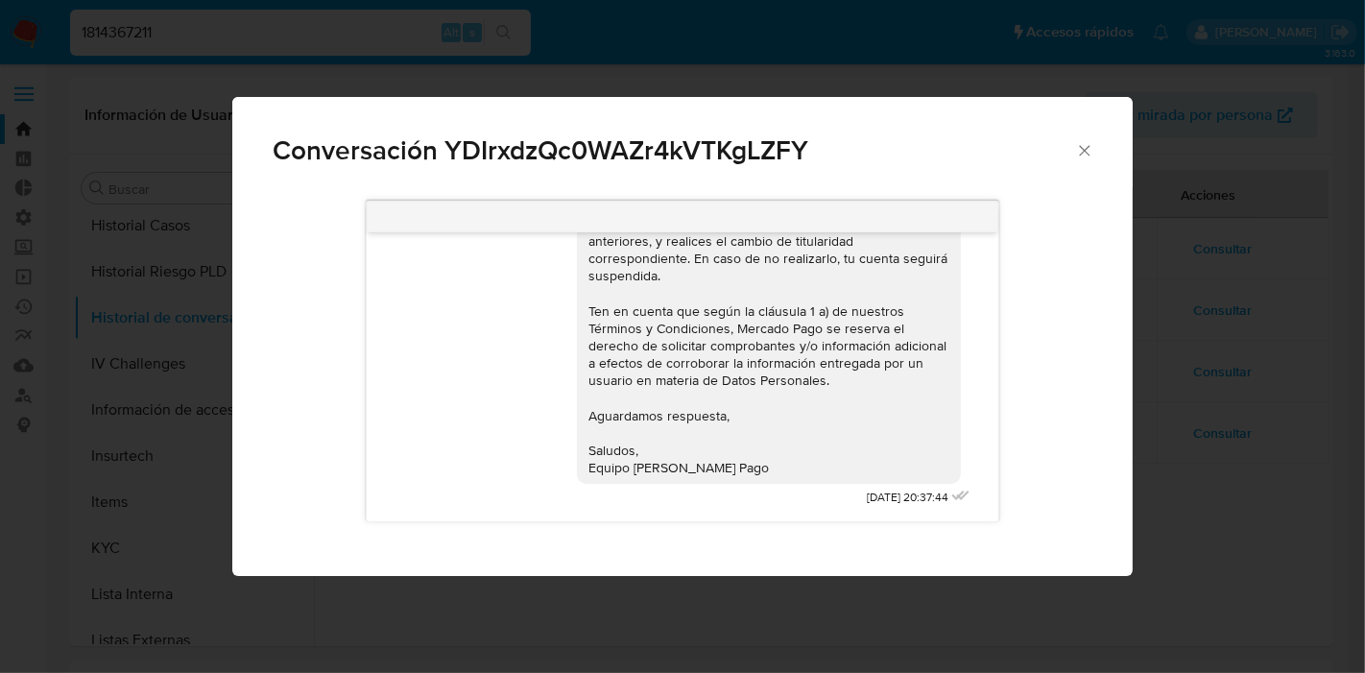
click at [1218, 506] on div "Conversación YDIrxdzQc0WAZr4kVTKgLZFY Buenas tardes [PERSON_NAME], Te contactam…" at bounding box center [682, 336] width 1365 height 673
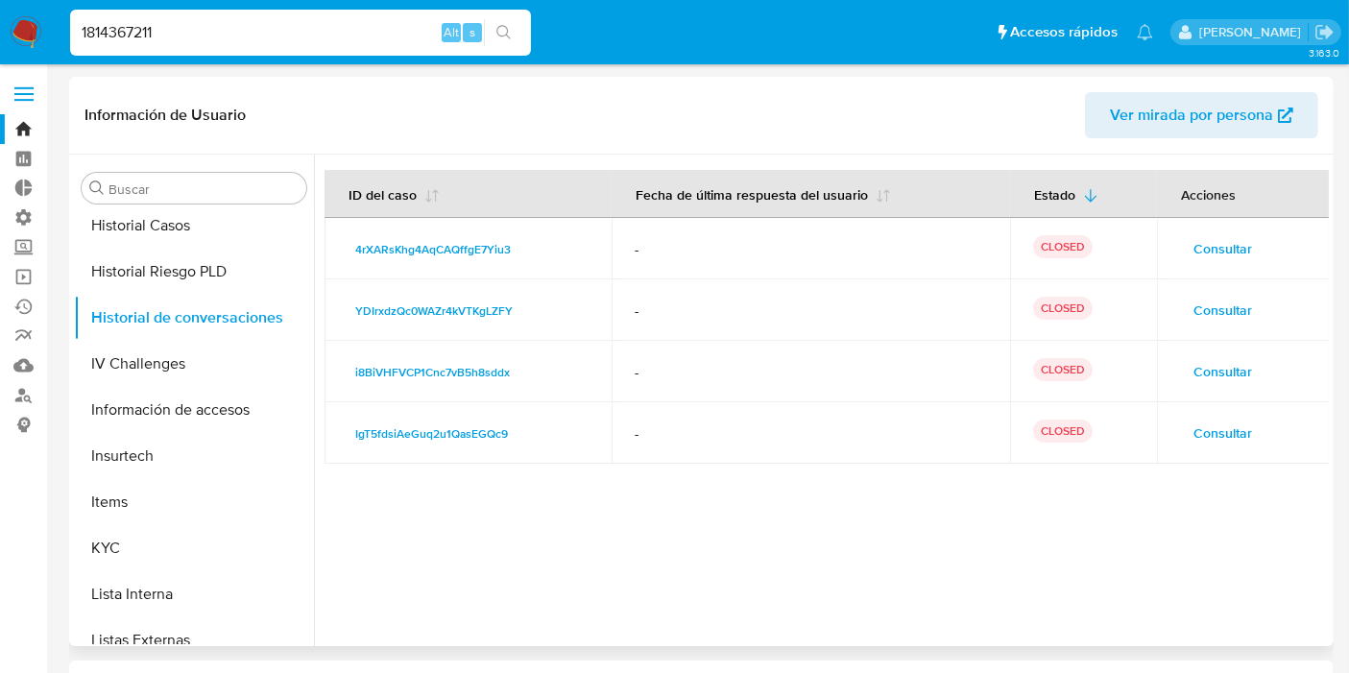
click at [1223, 253] on span "Consultar" at bounding box center [1222, 248] width 59 height 27
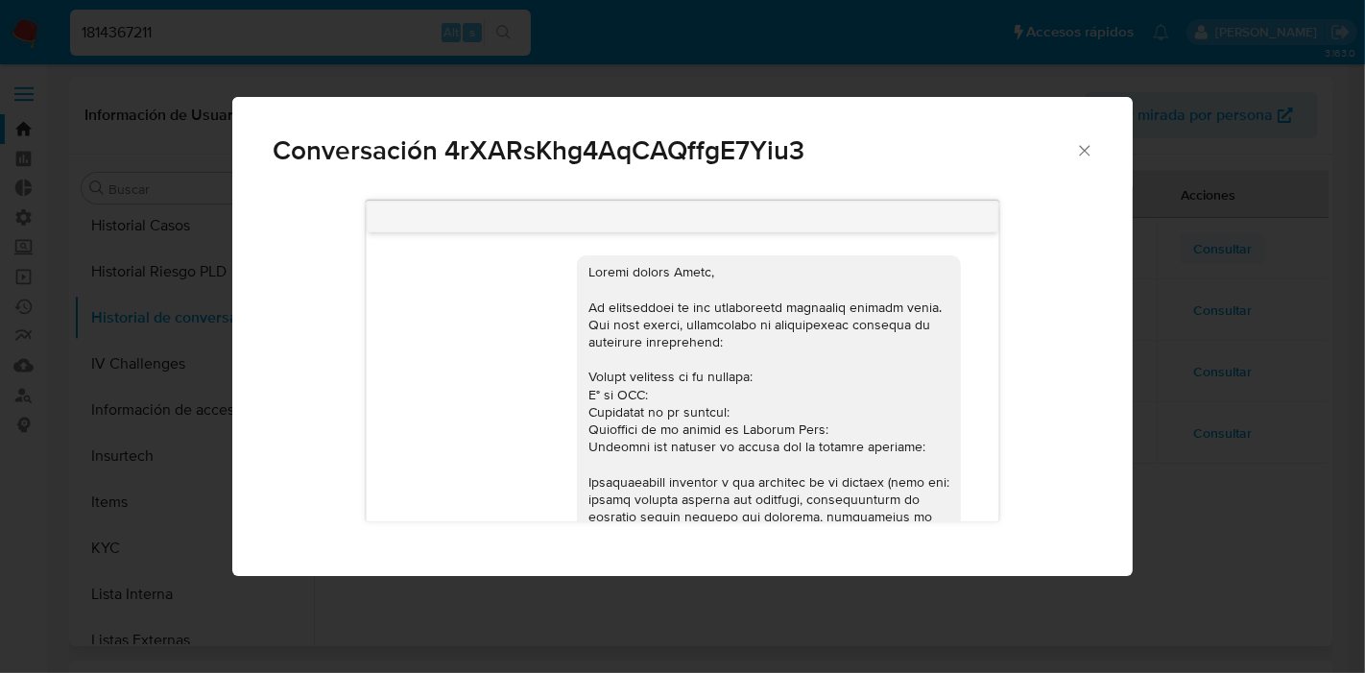
scroll to position [769, 0]
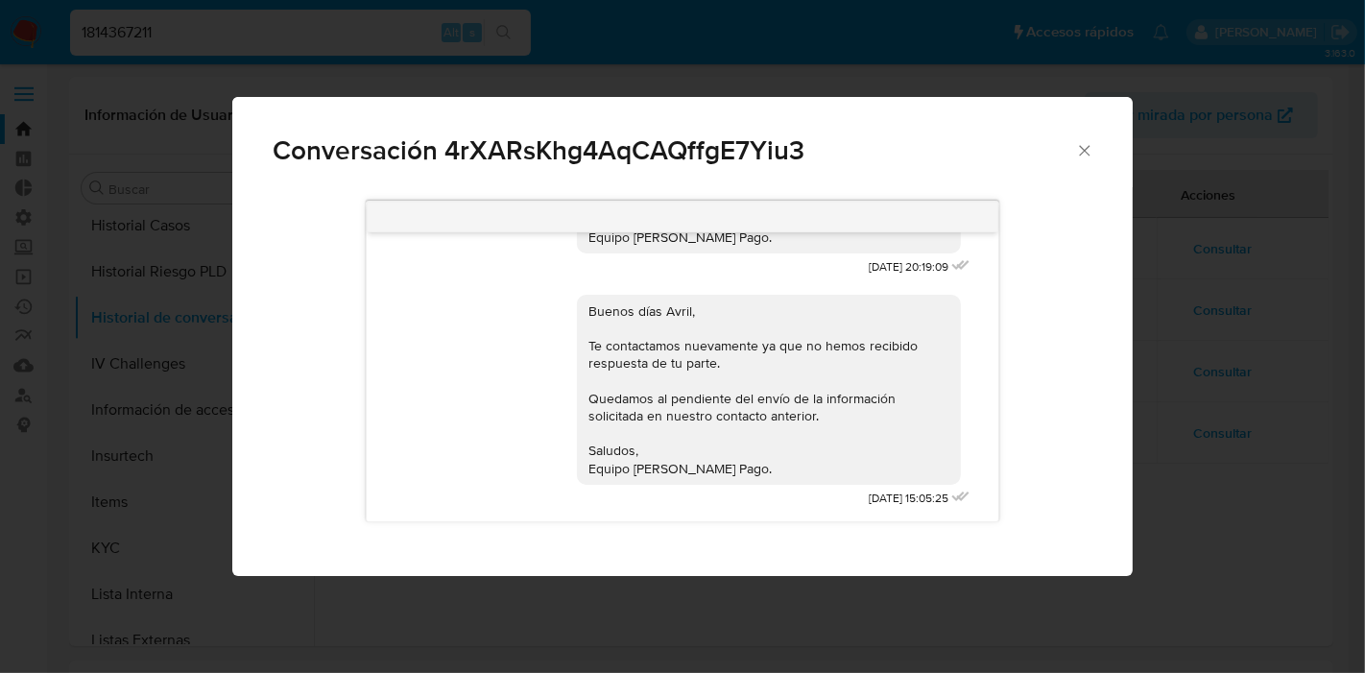
click at [1190, 574] on div "Conversación 4rXARsKhg4AqCAQffgE7Yiu3 [URL][DOMAIN_NAME], eligiendo la opción q…" at bounding box center [682, 336] width 1365 height 673
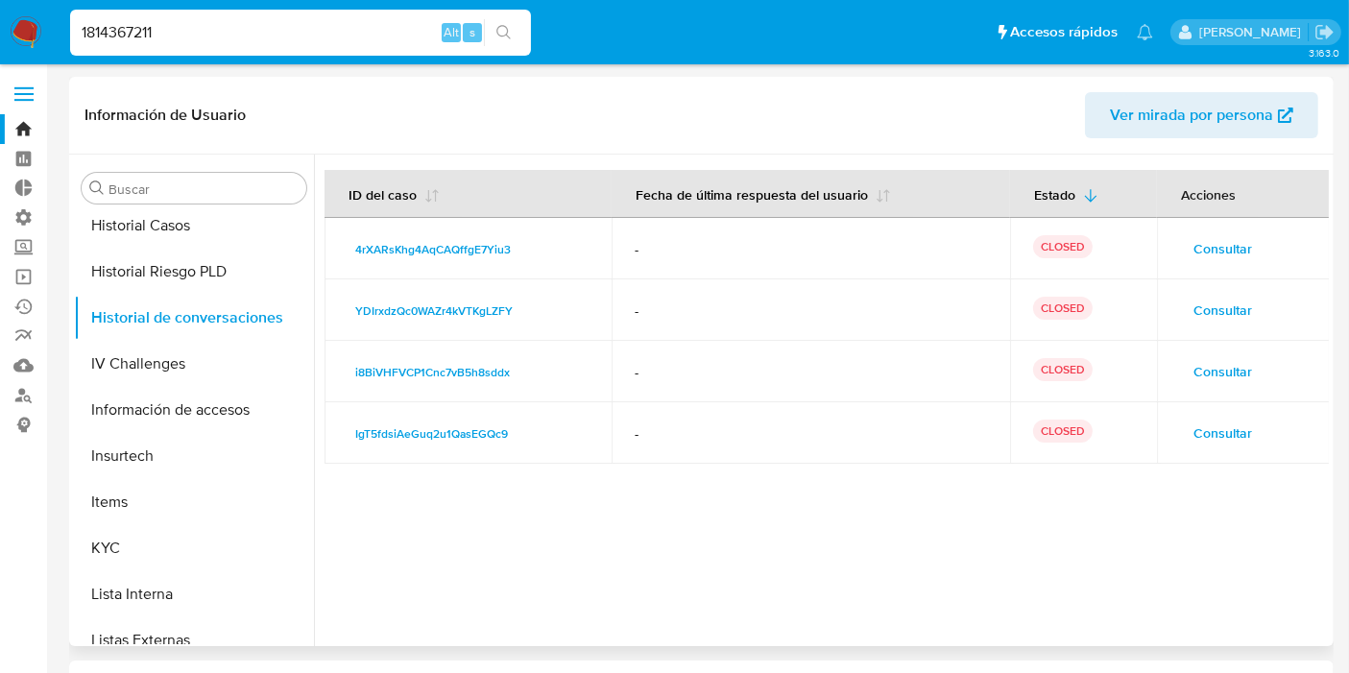
click at [1213, 376] on span "Consultar" at bounding box center [1222, 371] width 59 height 27
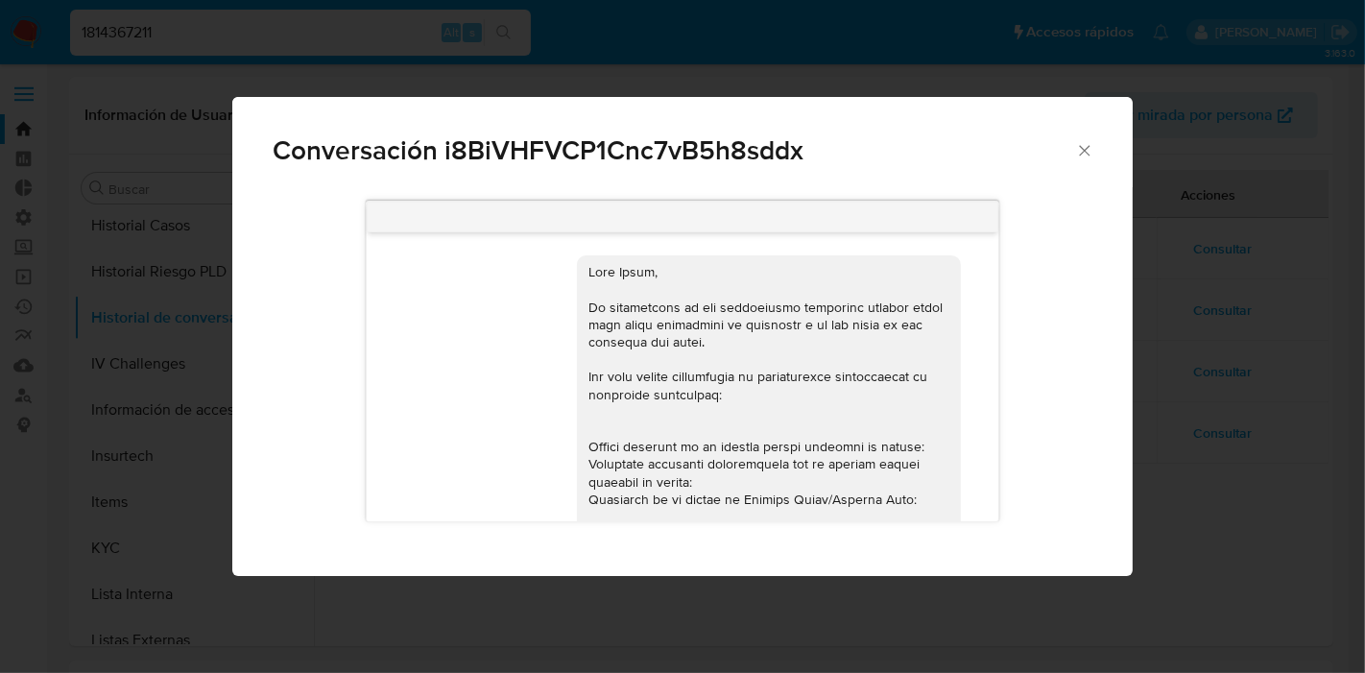
scroll to position [611, 0]
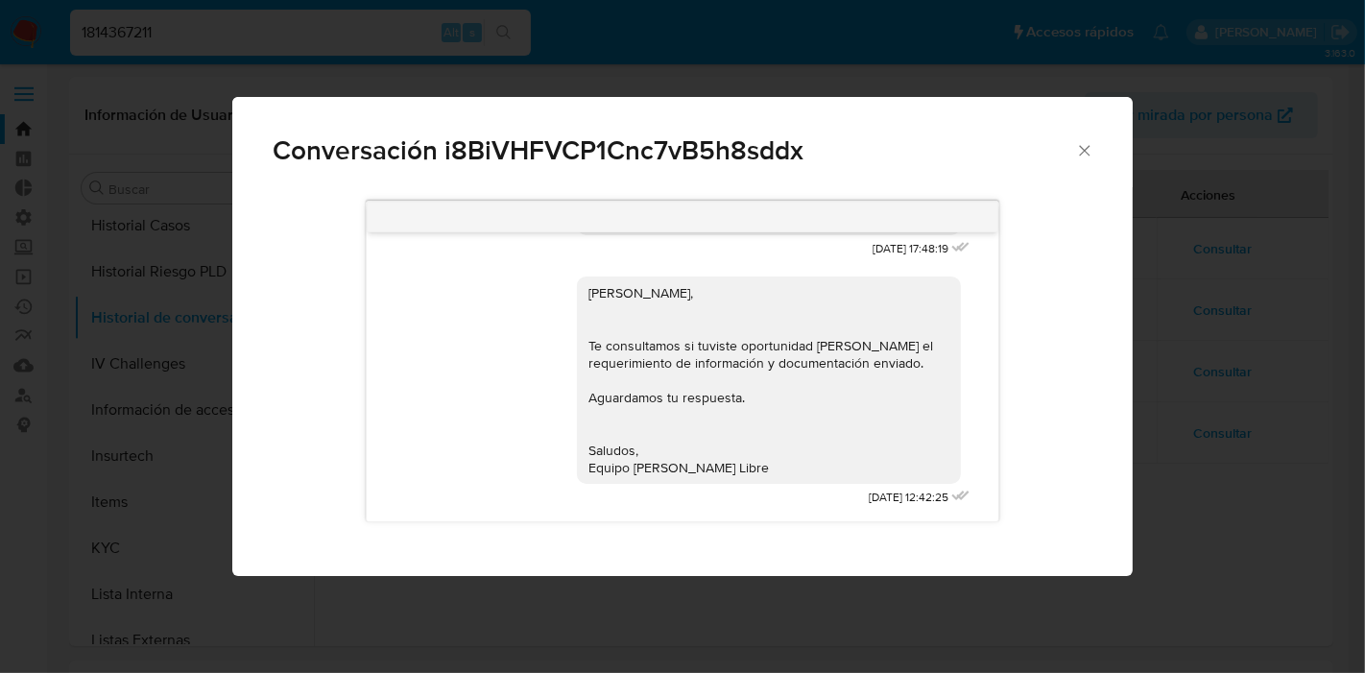
click at [1195, 506] on div "Conversación i8BiVHFVCP1Cnc7vB5h8sddx [DATE] 17:48:19 [PERSON_NAME], Te consult…" at bounding box center [682, 336] width 1365 height 673
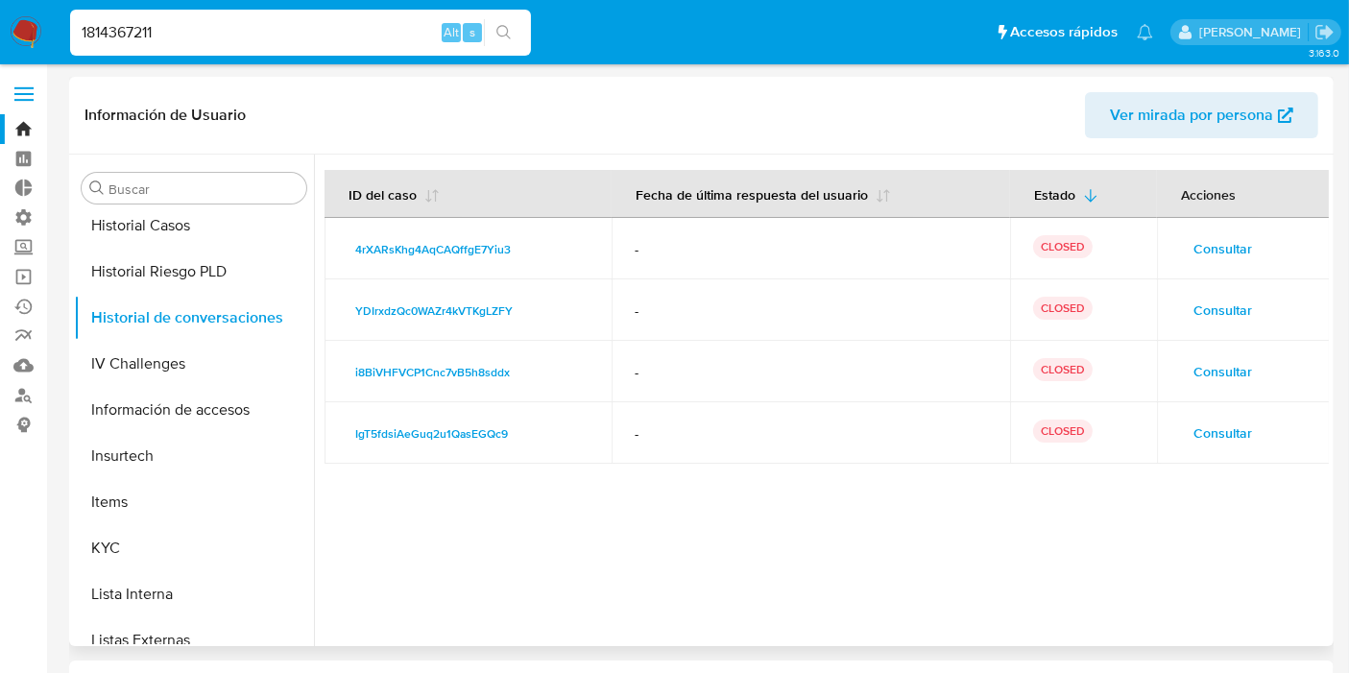
click at [1223, 419] on span "Consultar" at bounding box center [1222, 432] width 59 height 27
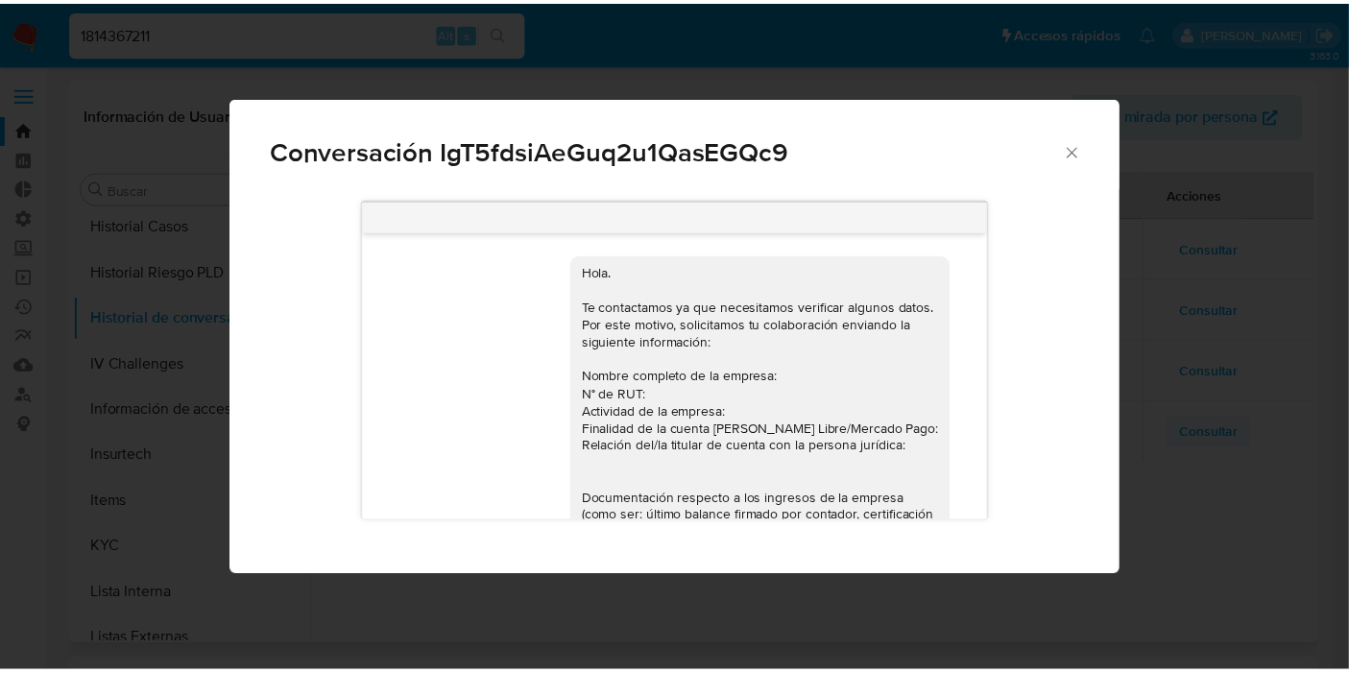
scroll to position [734, 0]
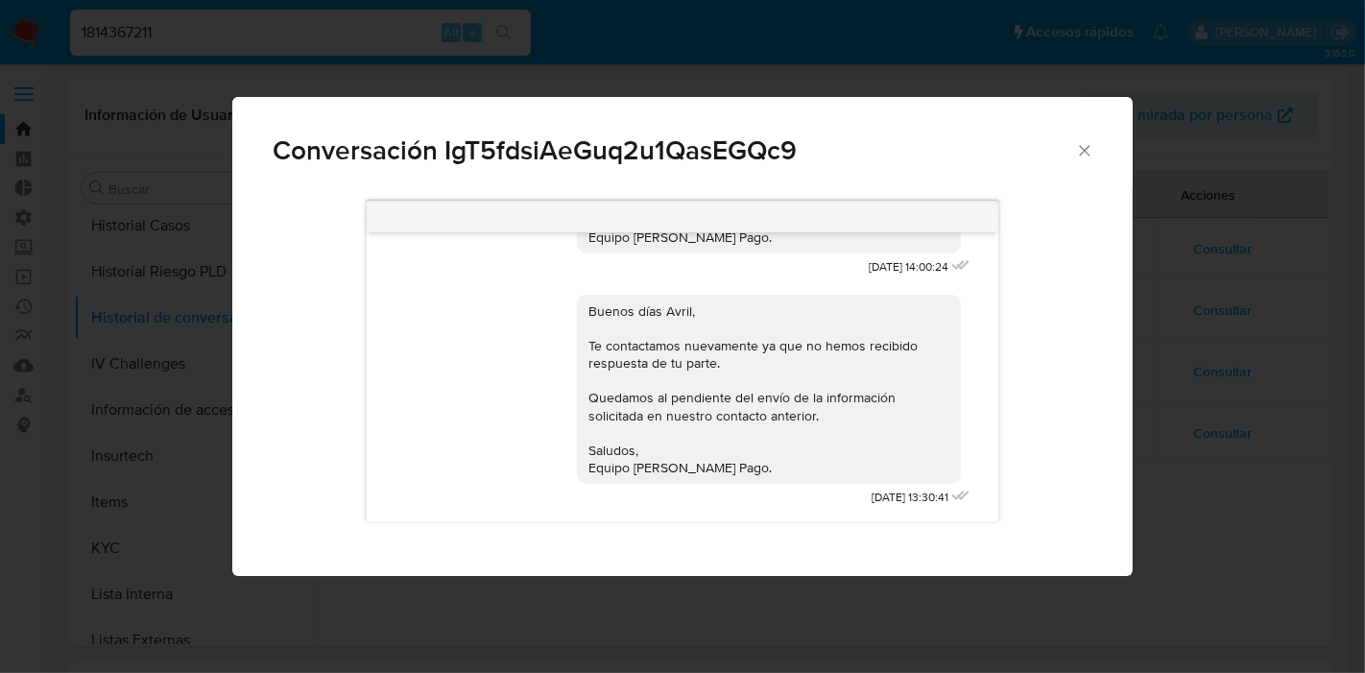
click at [1201, 481] on div "Conversación IgT5fdsiAeGuq2u1QasEGQc9 [URL][DOMAIN_NAME], eligiendo la opción q…" at bounding box center [682, 336] width 1365 height 673
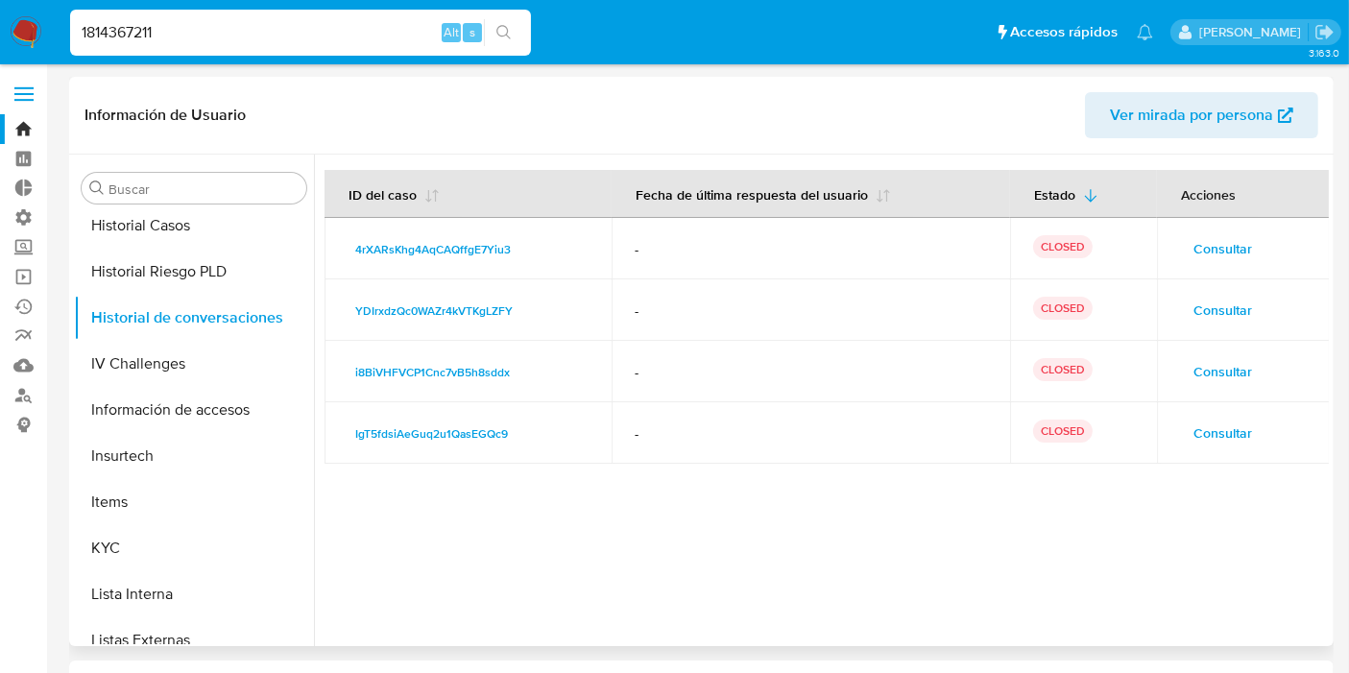
drag, startPoint x: 1275, startPoint y: 543, endPoint x: 1249, endPoint y: 547, distance: 26.2
click at [1275, 542] on div at bounding box center [821, 400] width 1015 height 491
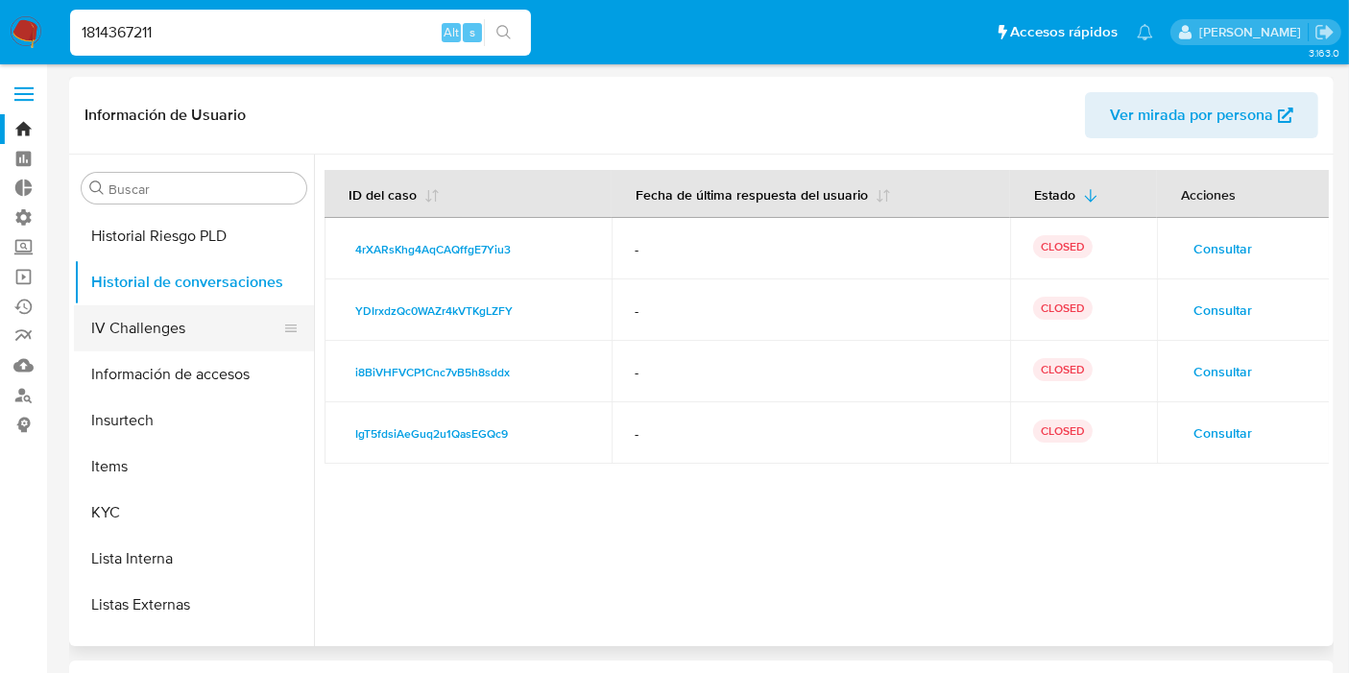
scroll to position [674, 0]
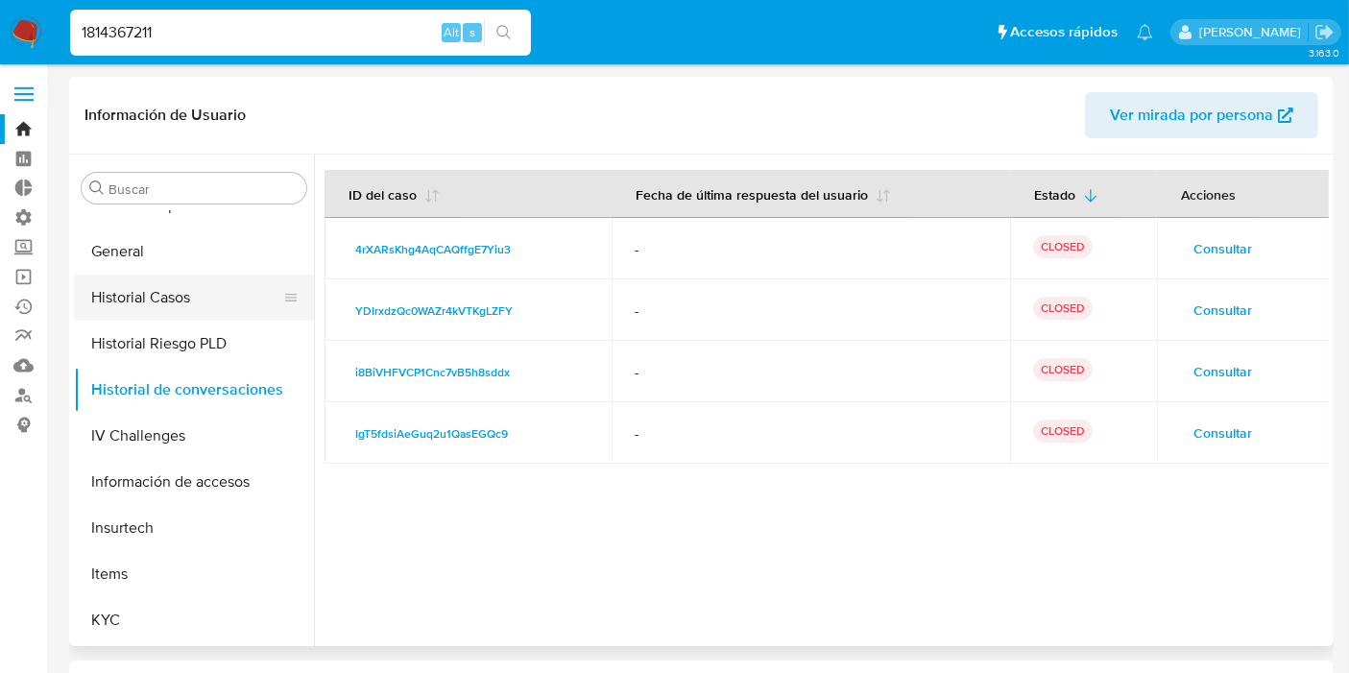
click at [144, 296] on button "Historial Casos" at bounding box center [186, 298] width 225 height 46
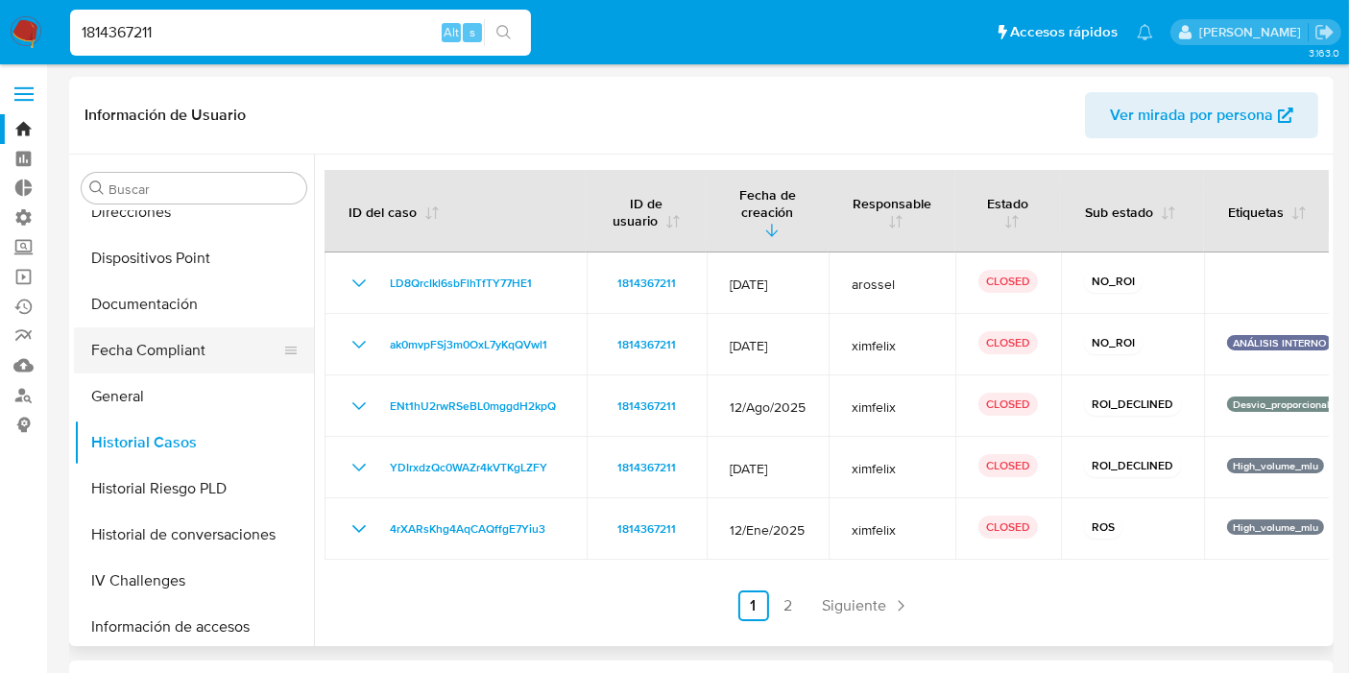
scroll to position [461, 0]
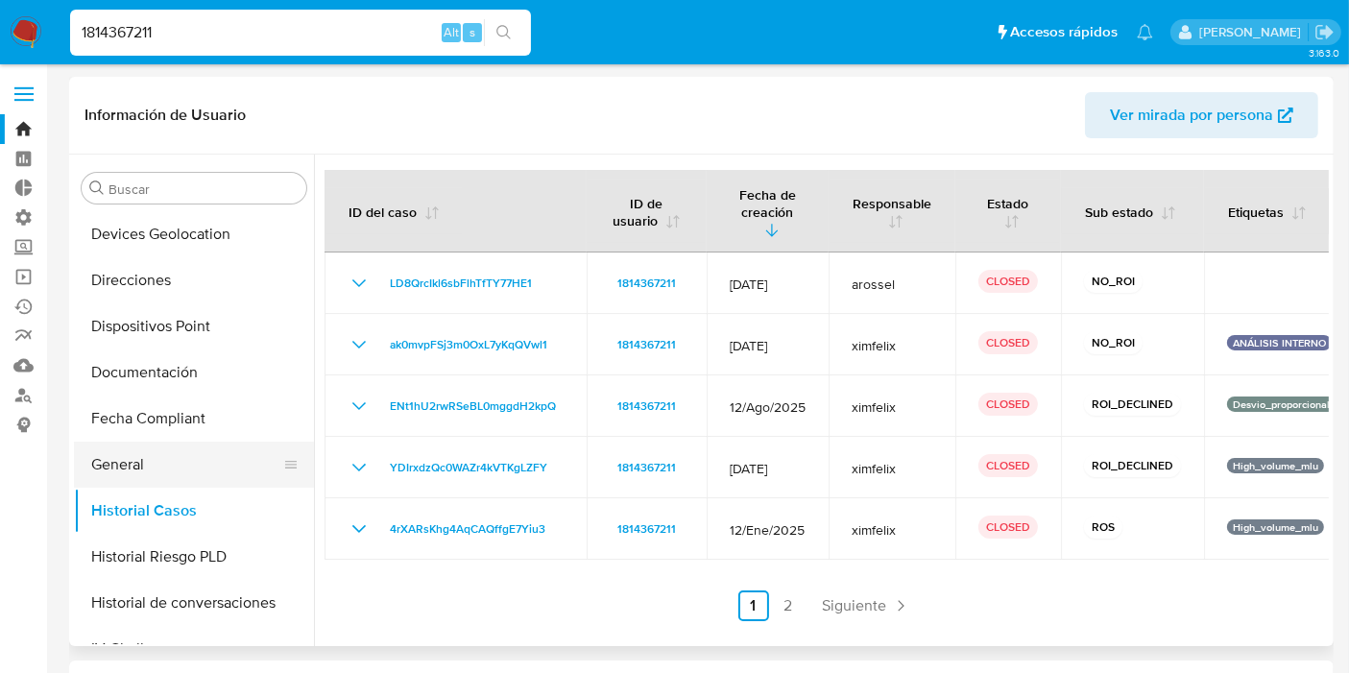
click at [127, 460] on button "General" at bounding box center [186, 465] width 225 height 46
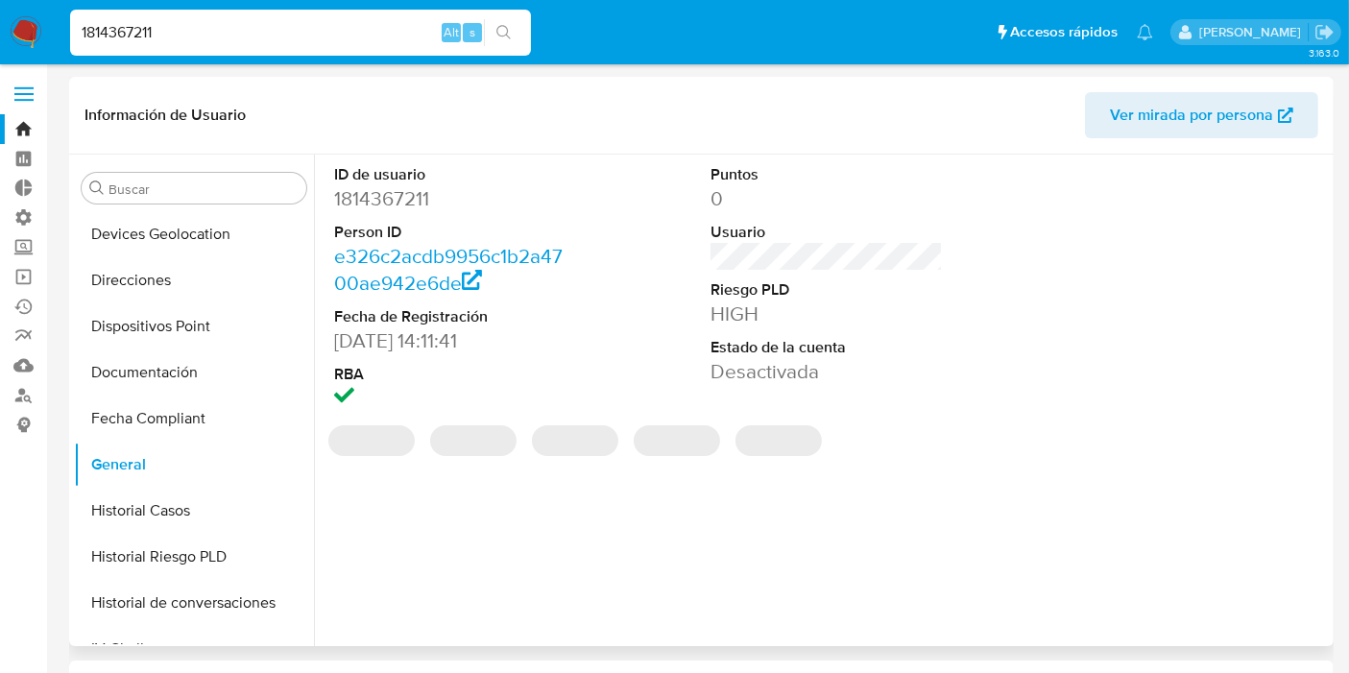
click at [400, 200] on dd "1814367211" at bounding box center [450, 198] width 232 height 27
copy dd "1814367211"
